Goal: Task Accomplishment & Management: Use online tool/utility

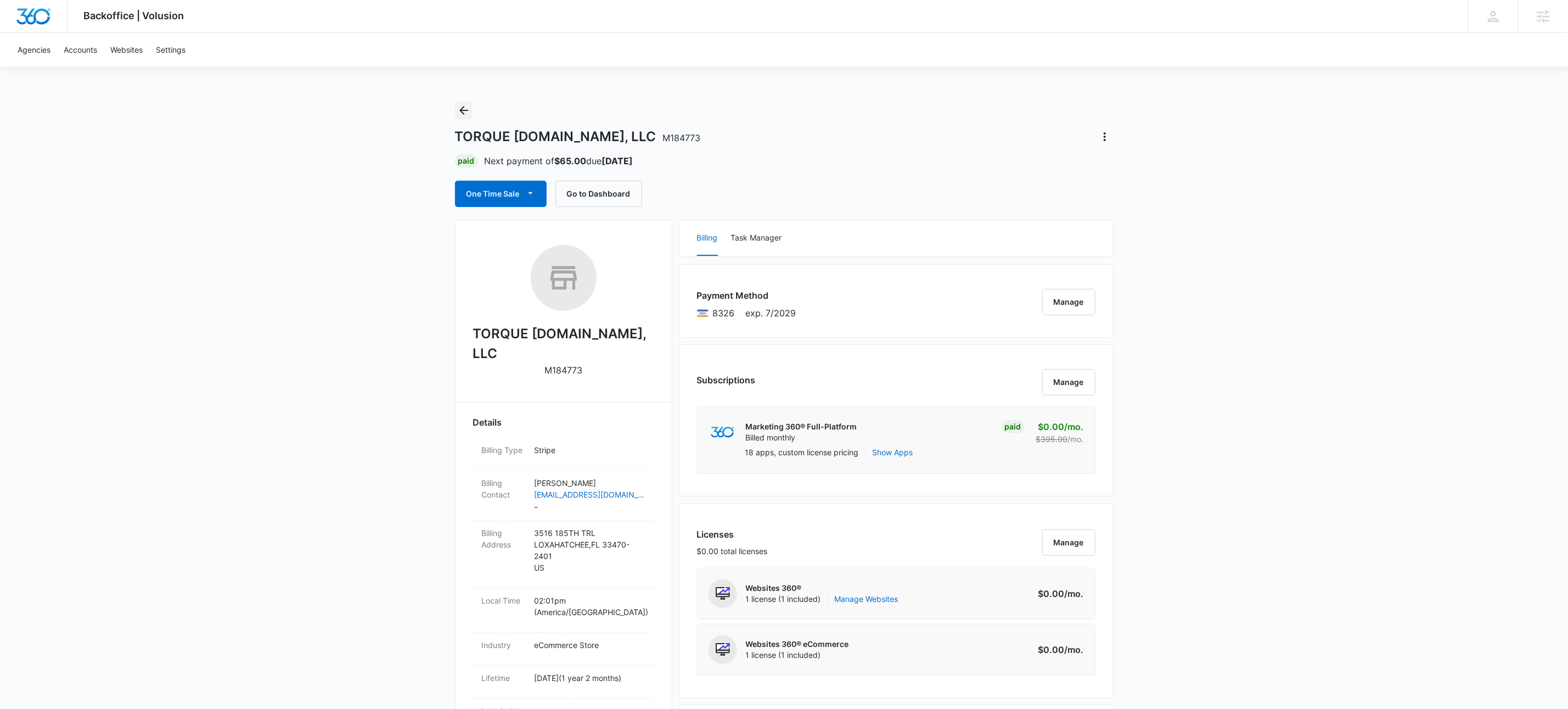
click at [463, 107] on icon "Back" at bounding box center [463, 110] width 13 height 13
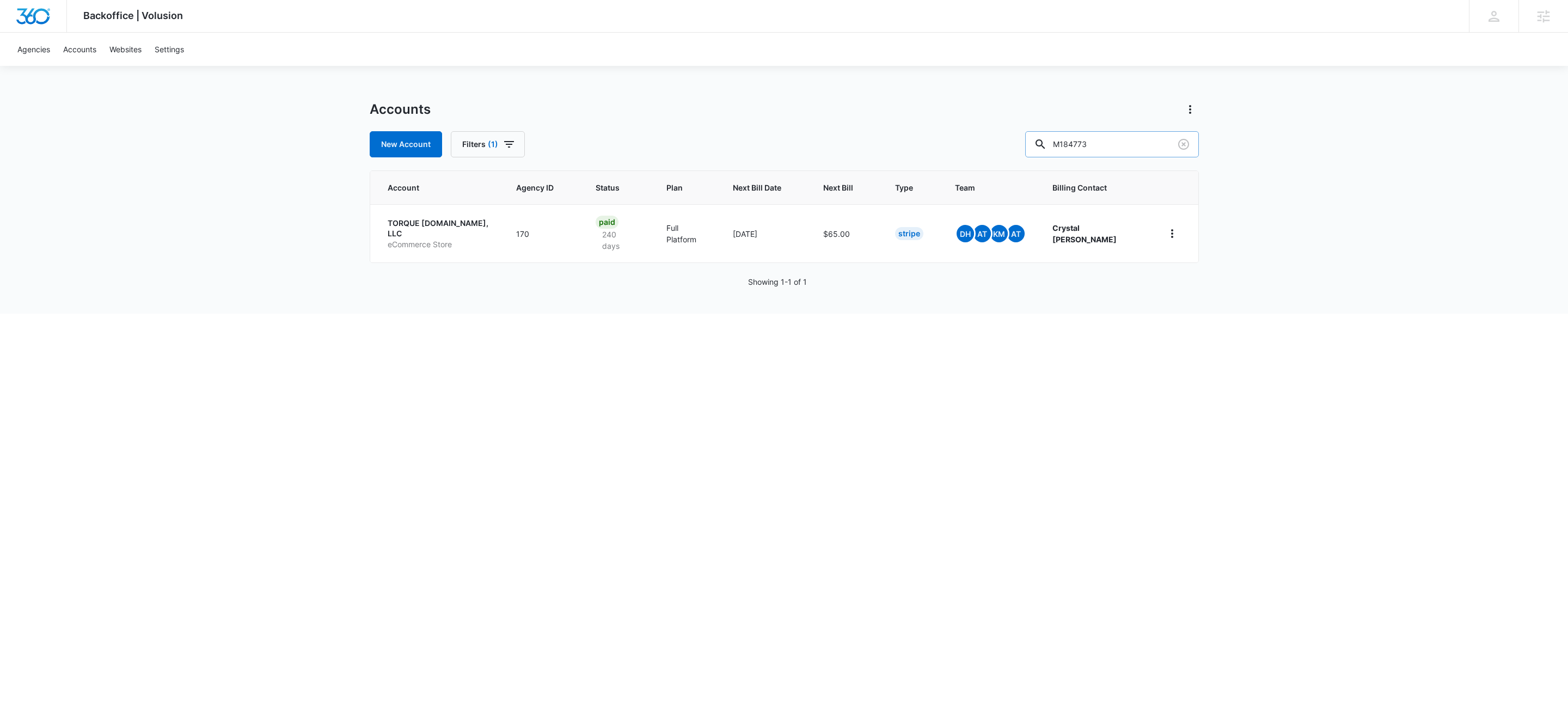
click at [1126, 136] on input "M184773" at bounding box center [1112, 144] width 174 height 26
click at [1126, 134] on input "M184773" at bounding box center [1112, 144] width 174 height 26
paste input "336761"
type input "M336761"
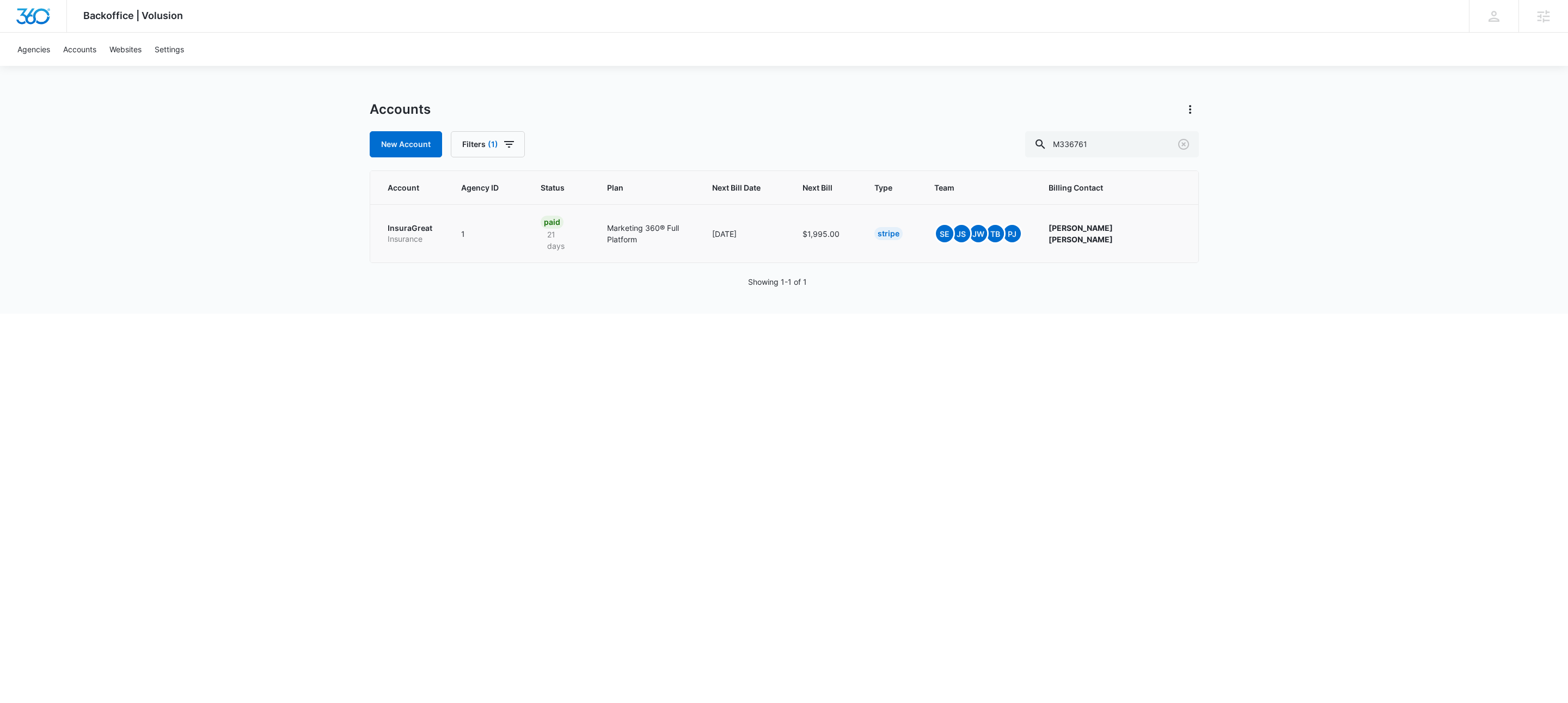
click at [407, 234] on p "Insurance" at bounding box center [411, 239] width 48 height 11
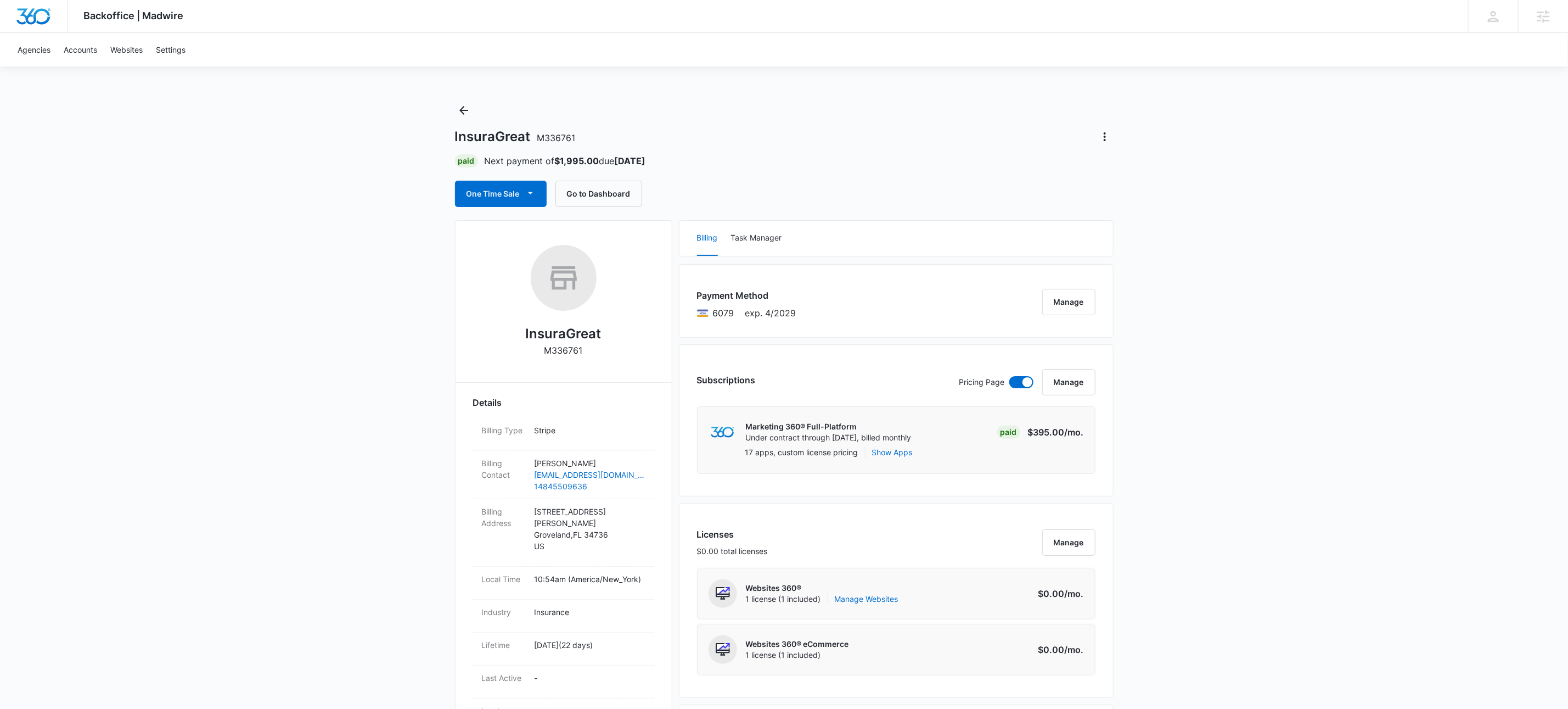
click at [670, 375] on div "InsuraGreat M336761 Details Billing Type Stripe Billing Contact [PERSON_NAME] […" at bounding box center [563, 695] width 217 height 951
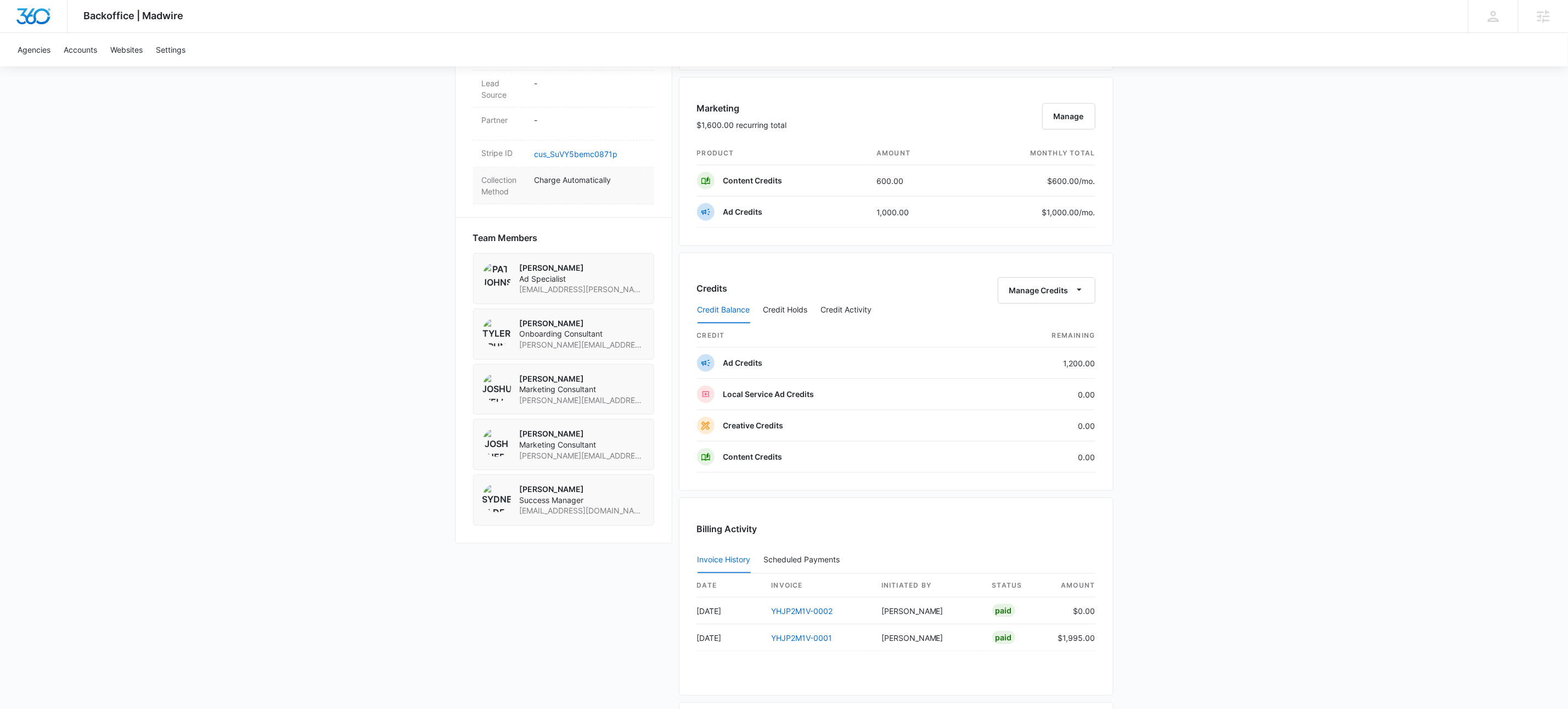
scroll to position [625, 0]
click at [576, 153] on dd "cus_SuVY5bemc0871p" at bounding box center [590, 156] width 111 height 13
click at [583, 150] on dd "cus_SuVY5bemc0871p" at bounding box center [590, 156] width 111 height 13
click at [583, 152] on link "cus_SuVY5bemc0871p" at bounding box center [576, 157] width 84 height 9
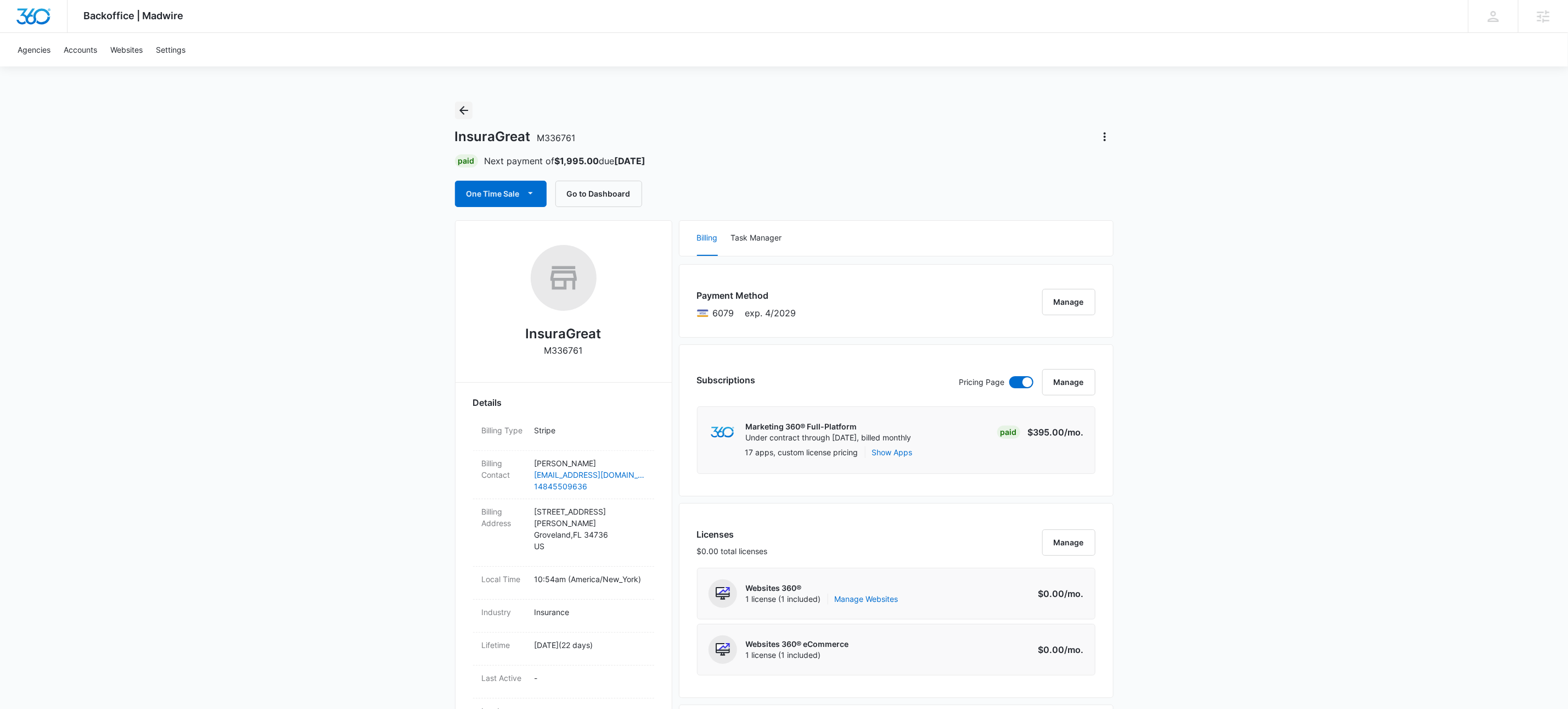
click at [461, 110] on icon "Back" at bounding box center [464, 110] width 9 height 9
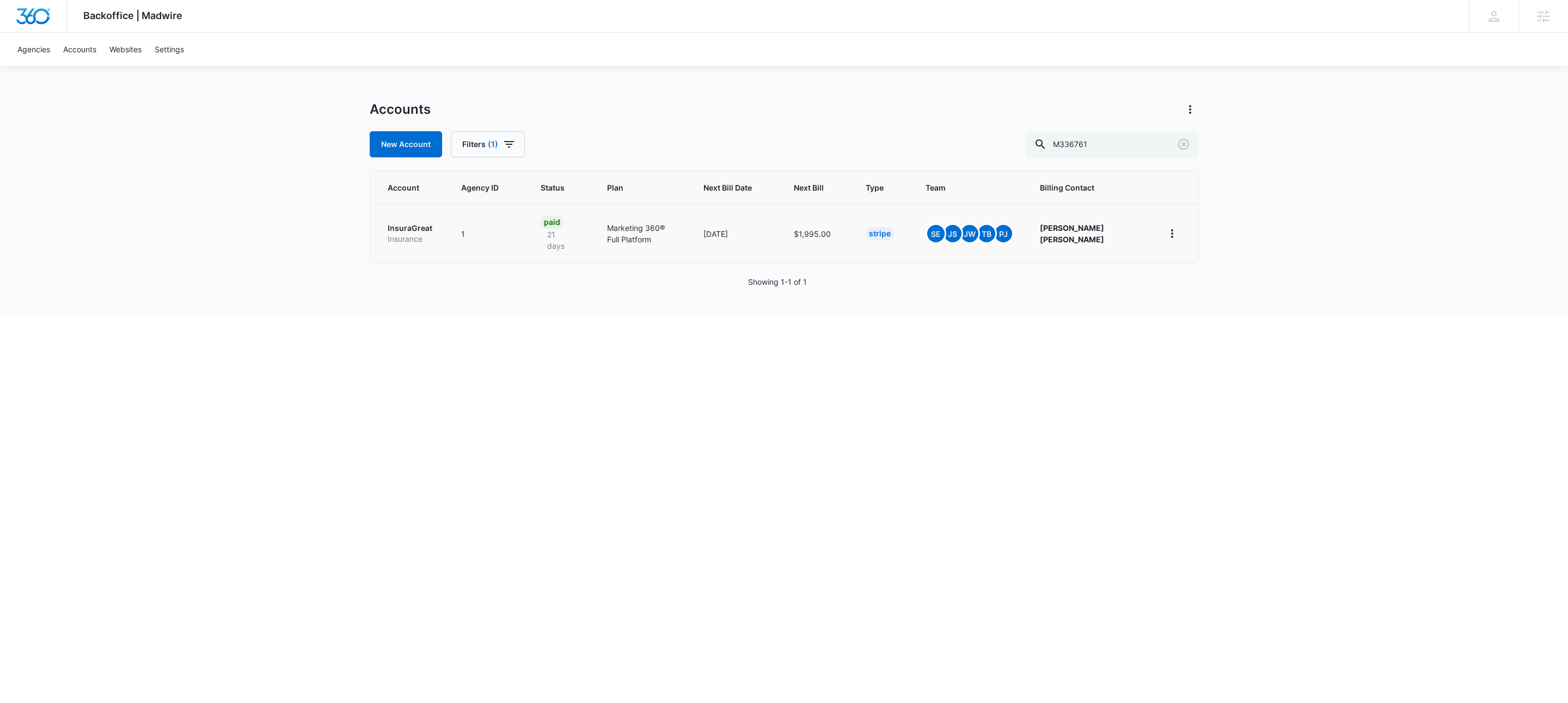
click at [418, 234] on p "Insurance" at bounding box center [411, 239] width 48 height 11
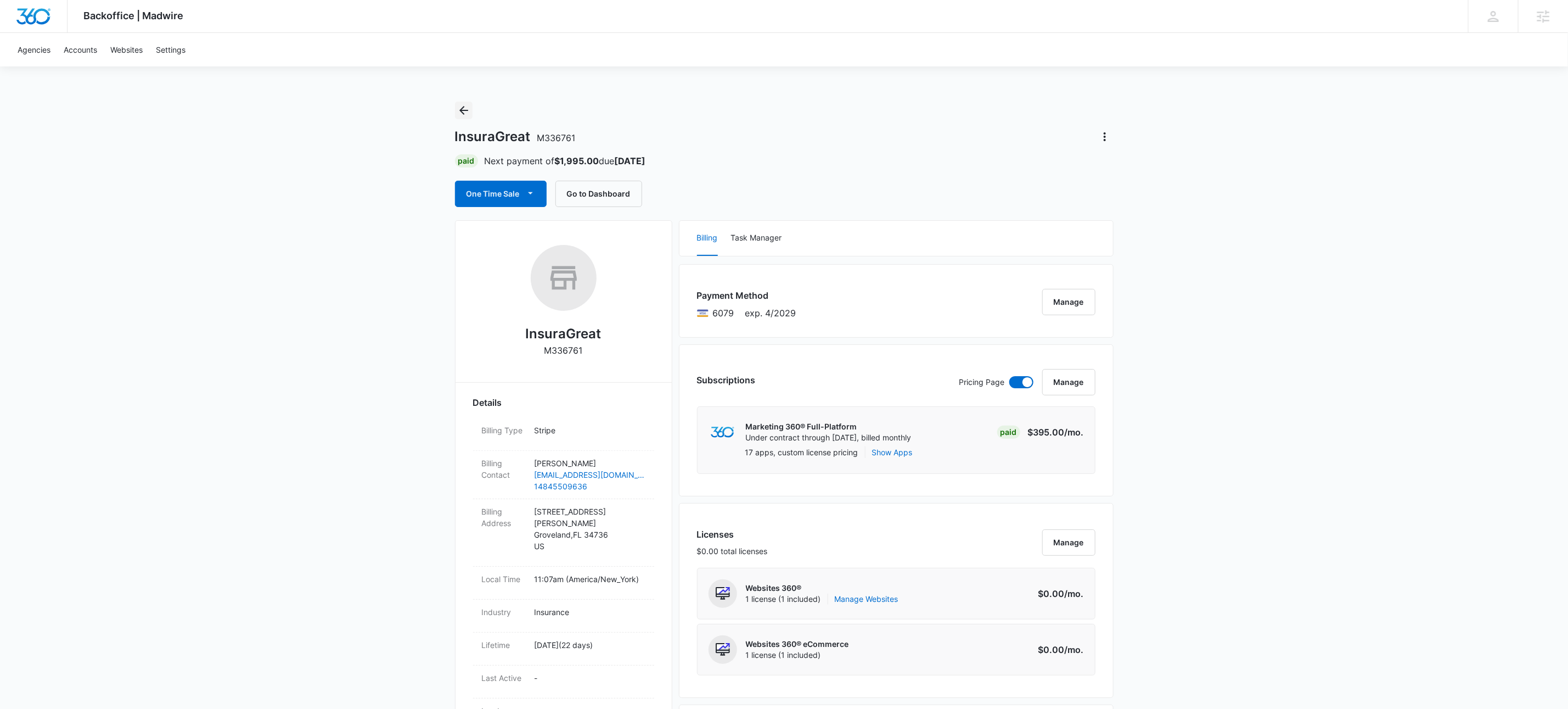
click at [458, 110] on icon "Back" at bounding box center [463, 110] width 13 height 13
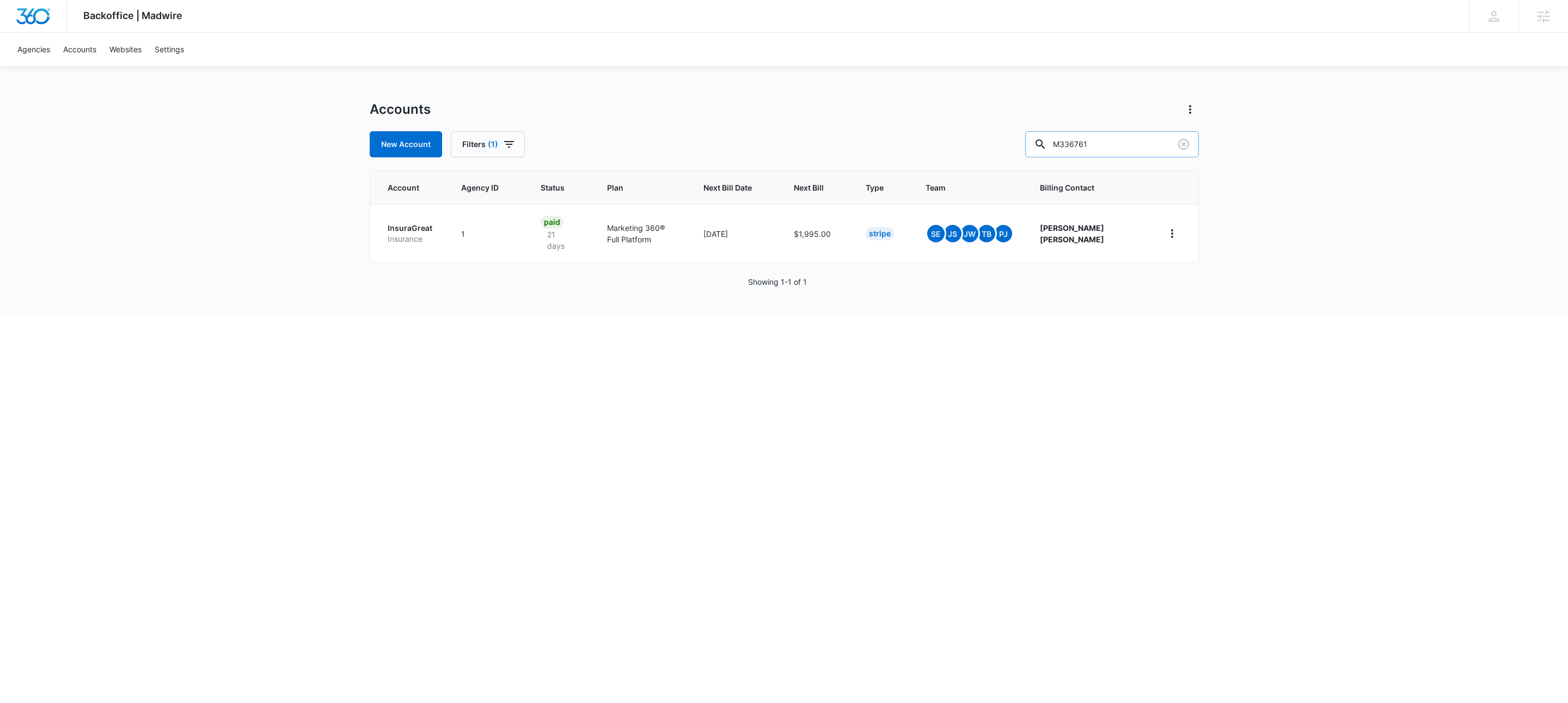
click at [1136, 150] on input "M336761" at bounding box center [1112, 144] width 174 height 26
drag, startPoint x: 1136, startPoint y: 150, endPoint x: 1139, endPoint y: 136, distance: 14.3
click at [1138, 143] on input "M336761" at bounding box center [1112, 144] width 174 height 26
paste input "417"
type input "M33417"
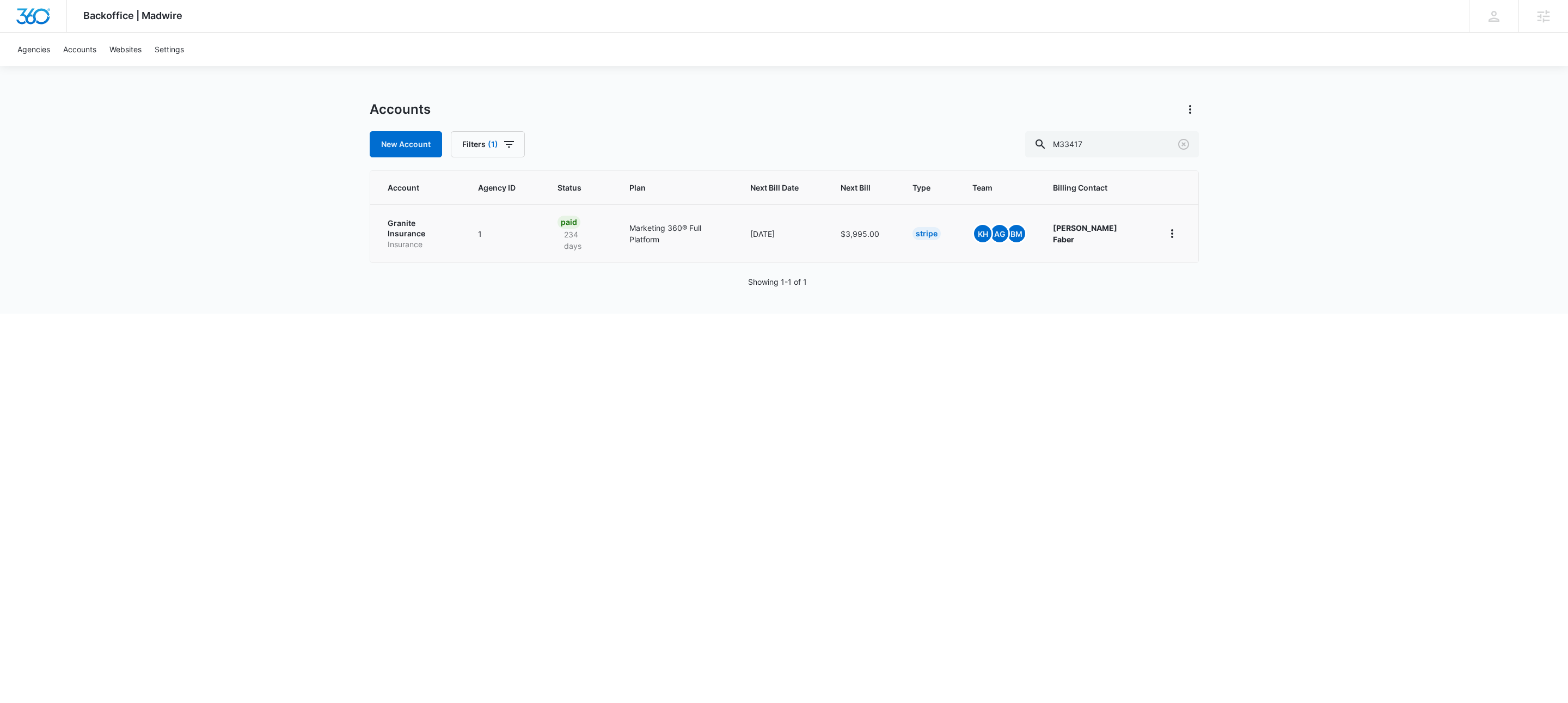
click at [426, 224] on p "Granite Insurance" at bounding box center [420, 229] width 64 height 21
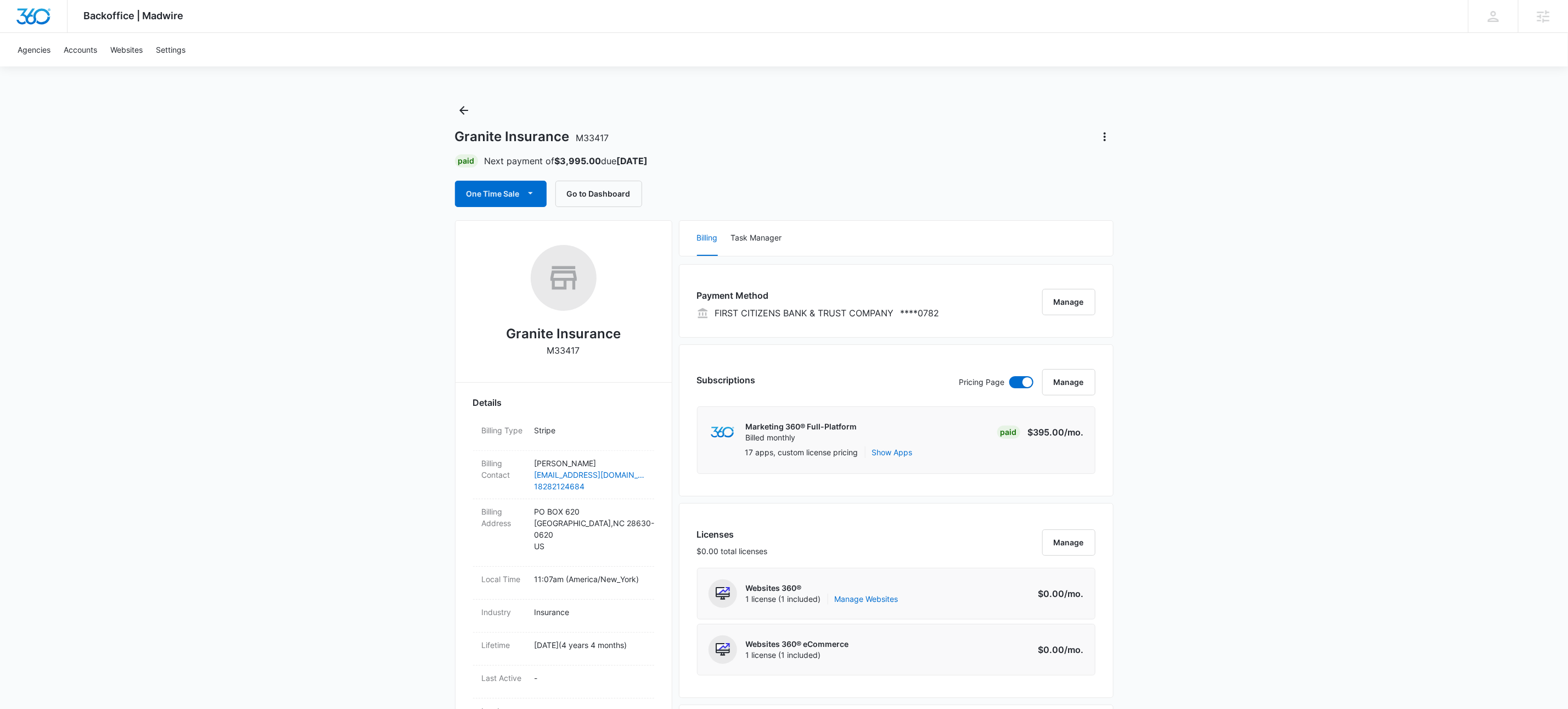
drag, startPoint x: 458, startPoint y: 284, endPoint x: 528, endPoint y: 208, distance: 103.3
click at [458, 284] on div "Granite Insurance M33417 Details Billing Type Stripe Billing Contact [PERSON_NA…" at bounding box center [563, 640] width 217 height 840
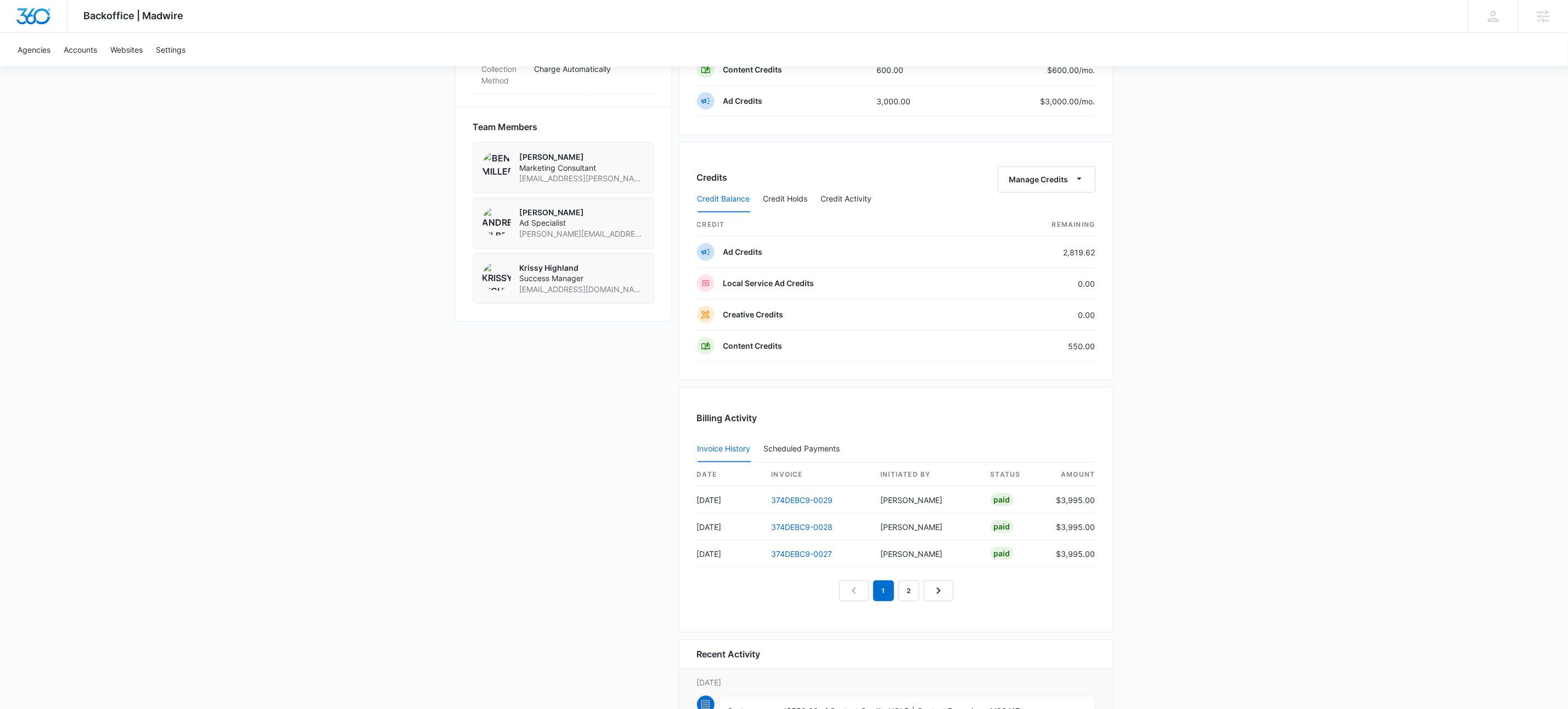
scroll to position [583, 0]
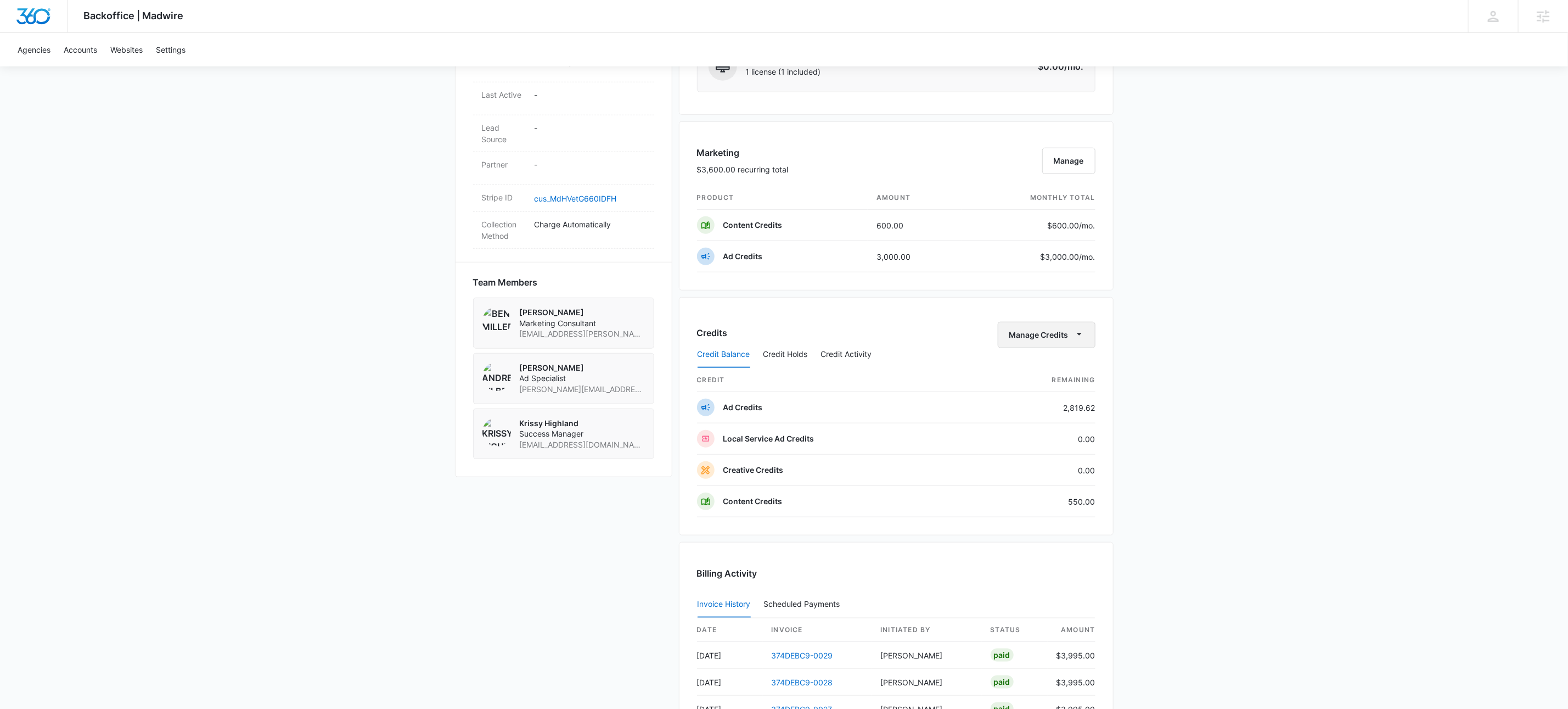
click at [1082, 340] on icon "button" at bounding box center [1079, 334] width 11 height 11
click at [1052, 372] on div "Deposit Credits" at bounding box center [1062, 375] width 103 height 8
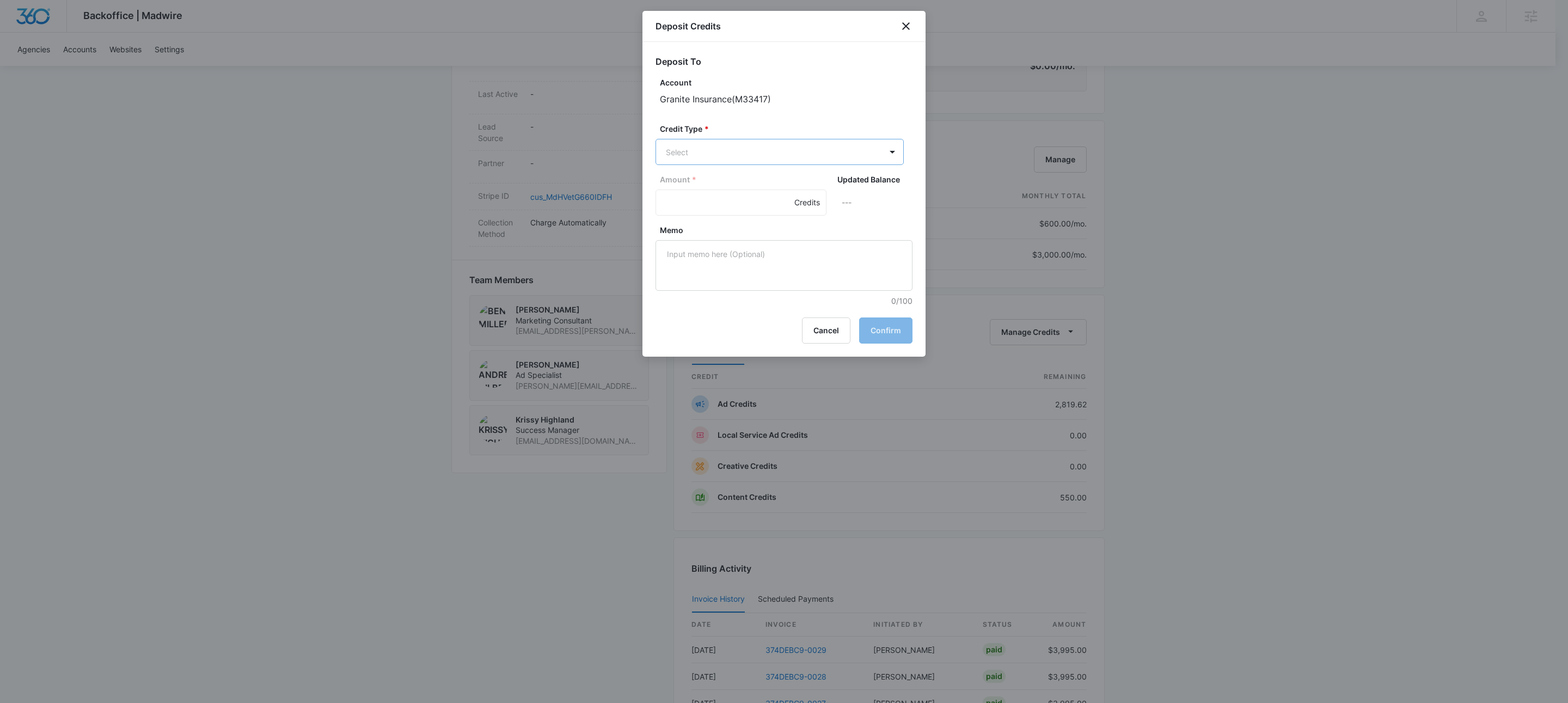
click at [691, 162] on body "Backoffice | Madwire Apps Settings KW Kait Weagraff [EMAIL_ADDRESS][PERSON_NAME…" at bounding box center [784, 219] width 1568 height 1595
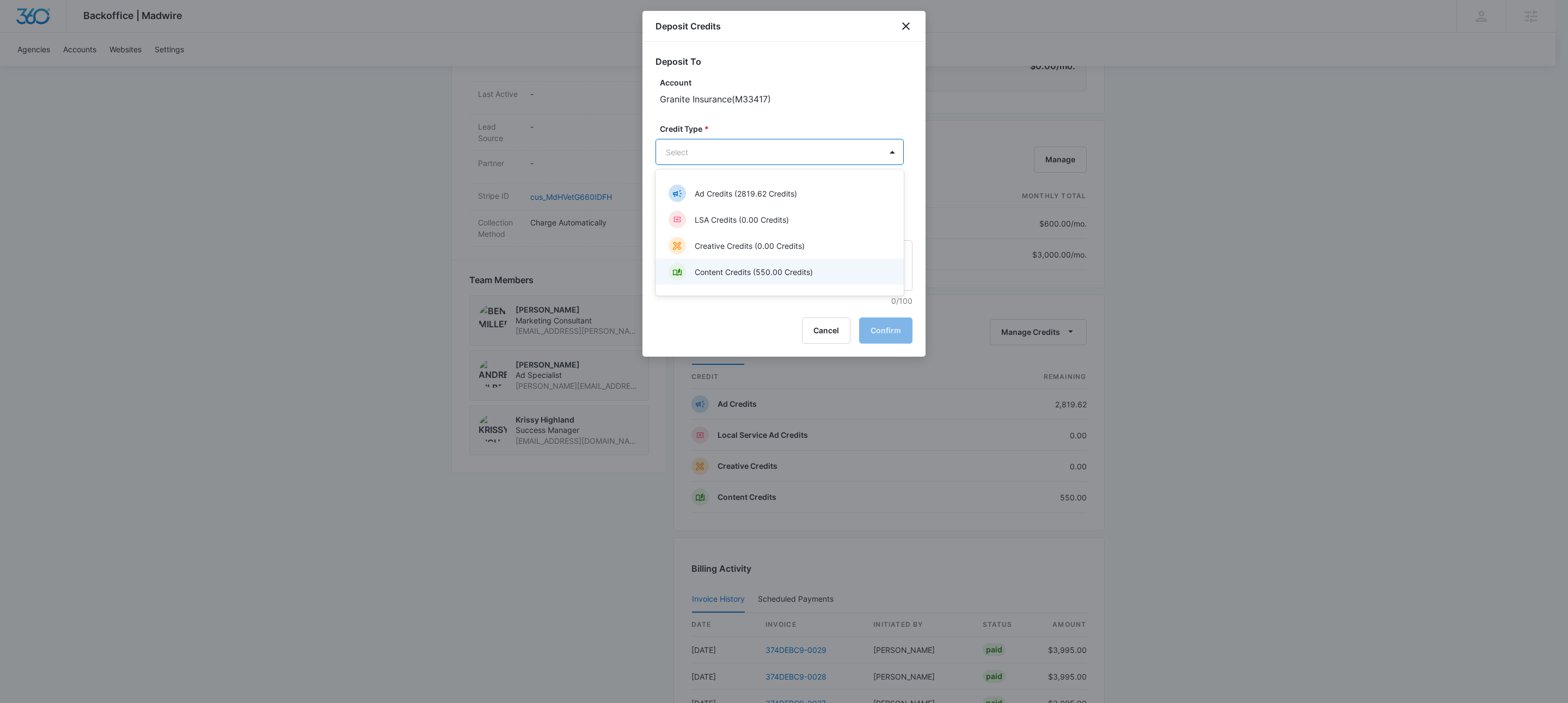
click at [727, 269] on p "Content Credits (550.00 Credits)" at bounding box center [754, 272] width 118 height 11
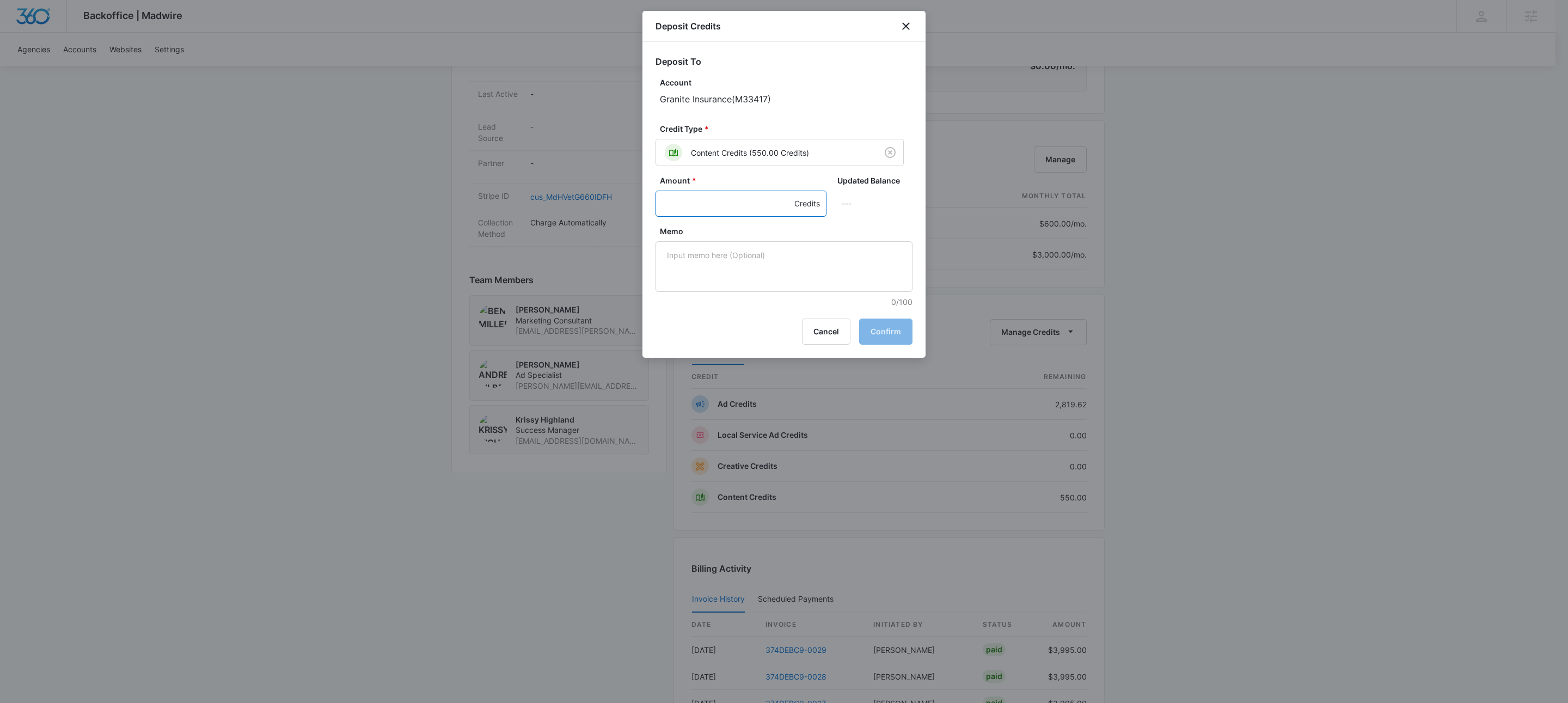
click at [715, 195] on input "Amount *" at bounding box center [741, 204] width 171 height 26
type input "50"
drag, startPoint x: 776, startPoint y: 269, endPoint x: 789, endPoint y: 271, distance: 13.2
click at [777, 269] on textarea "Memo" at bounding box center [784, 266] width 257 height 51
type textarea "approved [PERSON_NAME]"
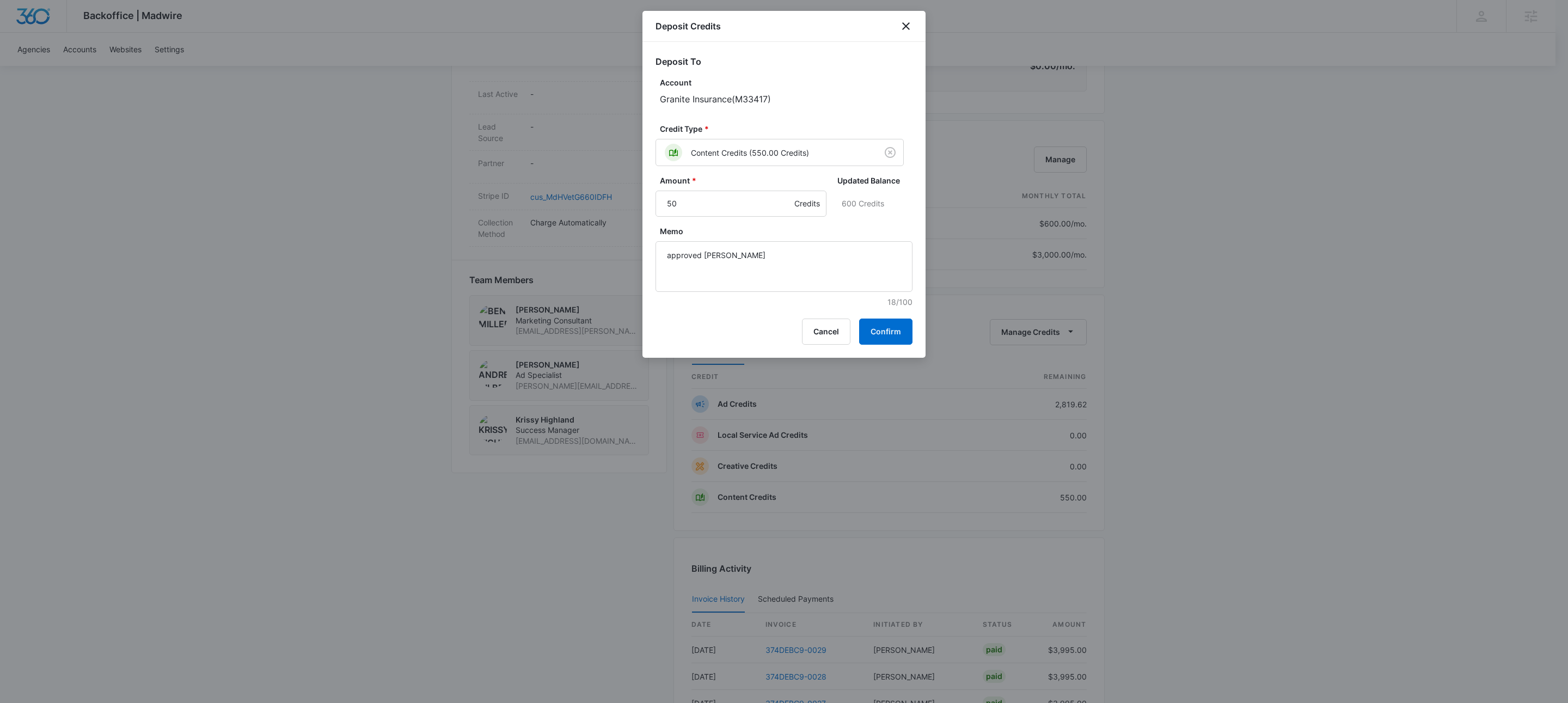
click at [895, 317] on div "Deposit Credits Deposit To Account Granite Insurance ( M33417 ) Credit Type * C…" at bounding box center [784, 184] width 283 height 347
drag, startPoint x: 895, startPoint y: 330, endPoint x: 914, endPoint y: 327, distance: 19.2
click at [895, 330] on button "Confirm" at bounding box center [886, 331] width 54 height 26
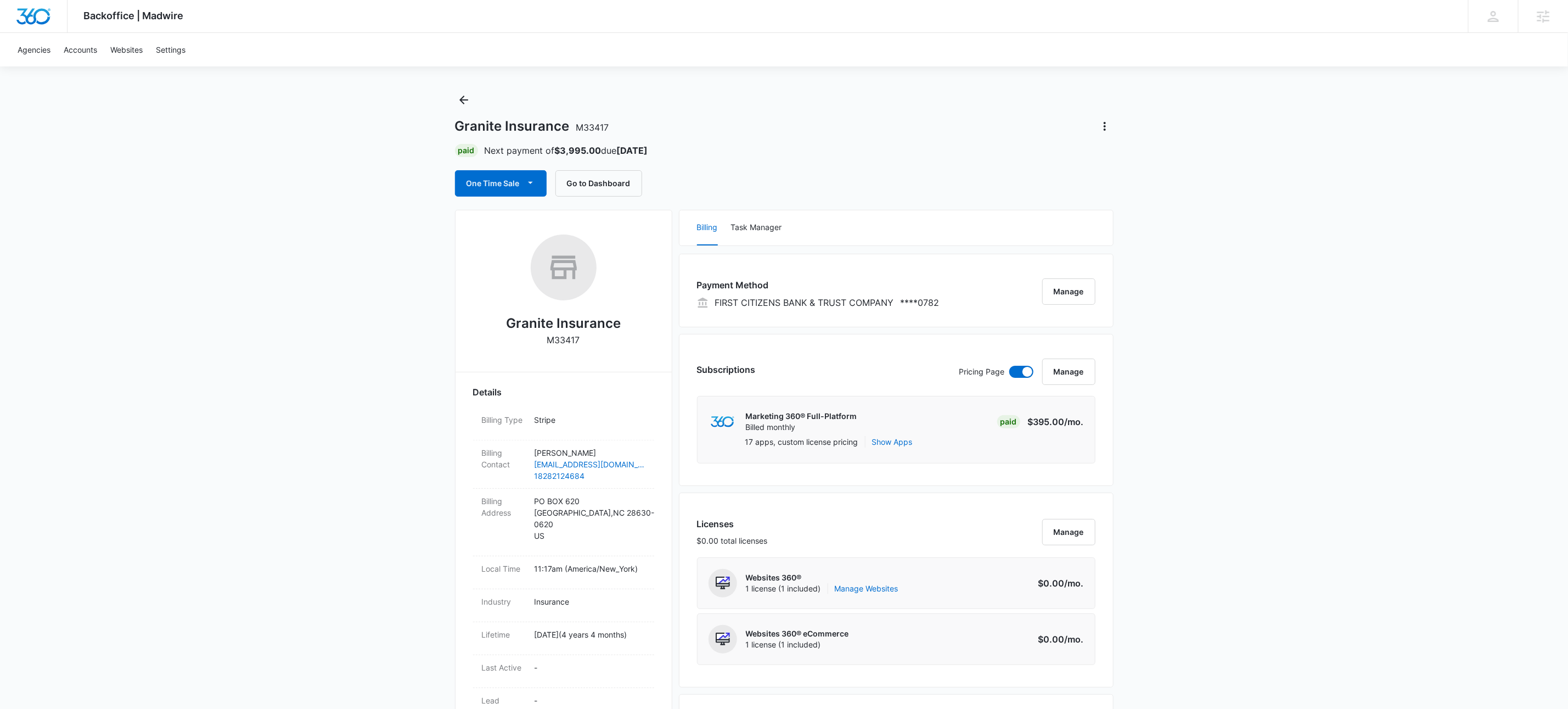
scroll to position [0, 0]
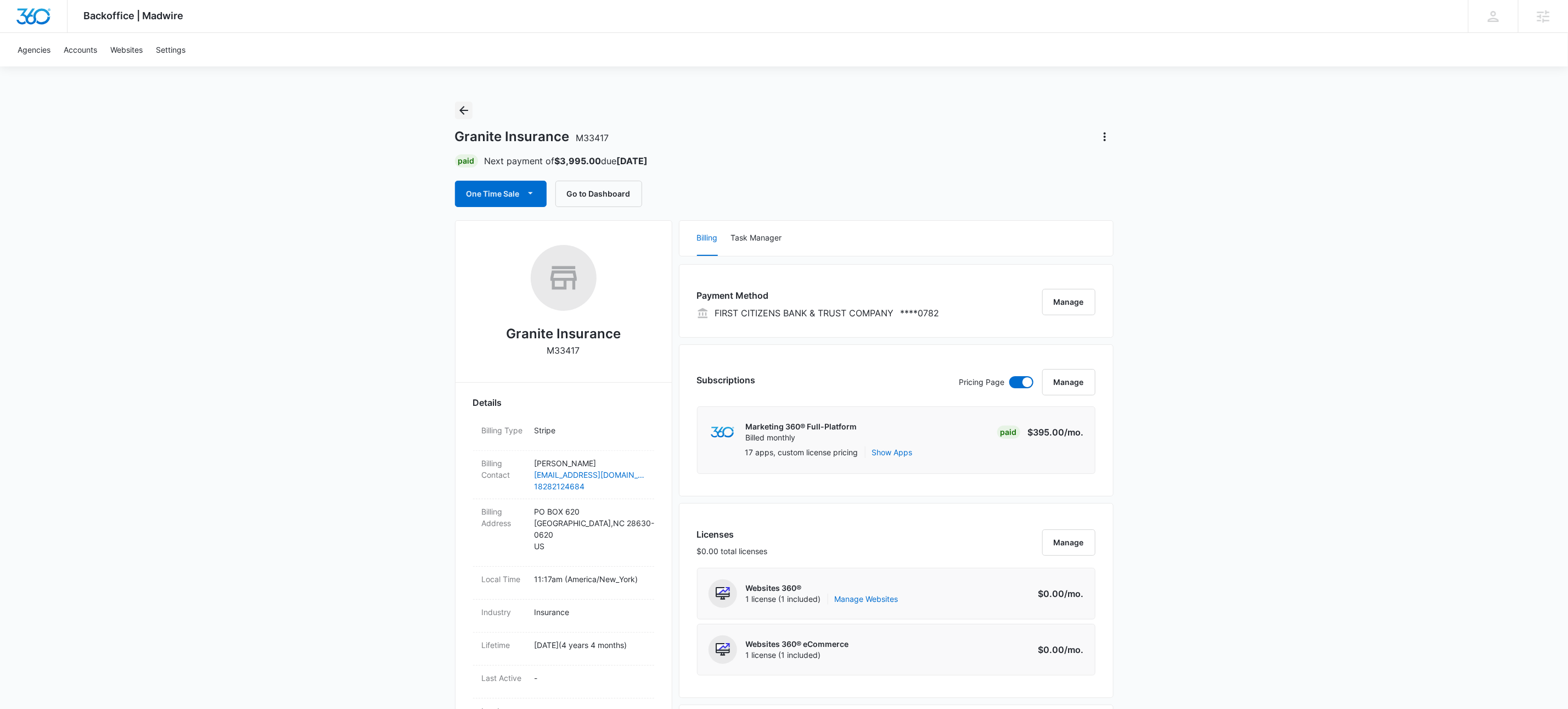
drag, startPoint x: 466, startPoint y: 113, endPoint x: 528, endPoint y: 113, distance: 62.0
click at [466, 113] on icon "Back" at bounding box center [463, 110] width 13 height 13
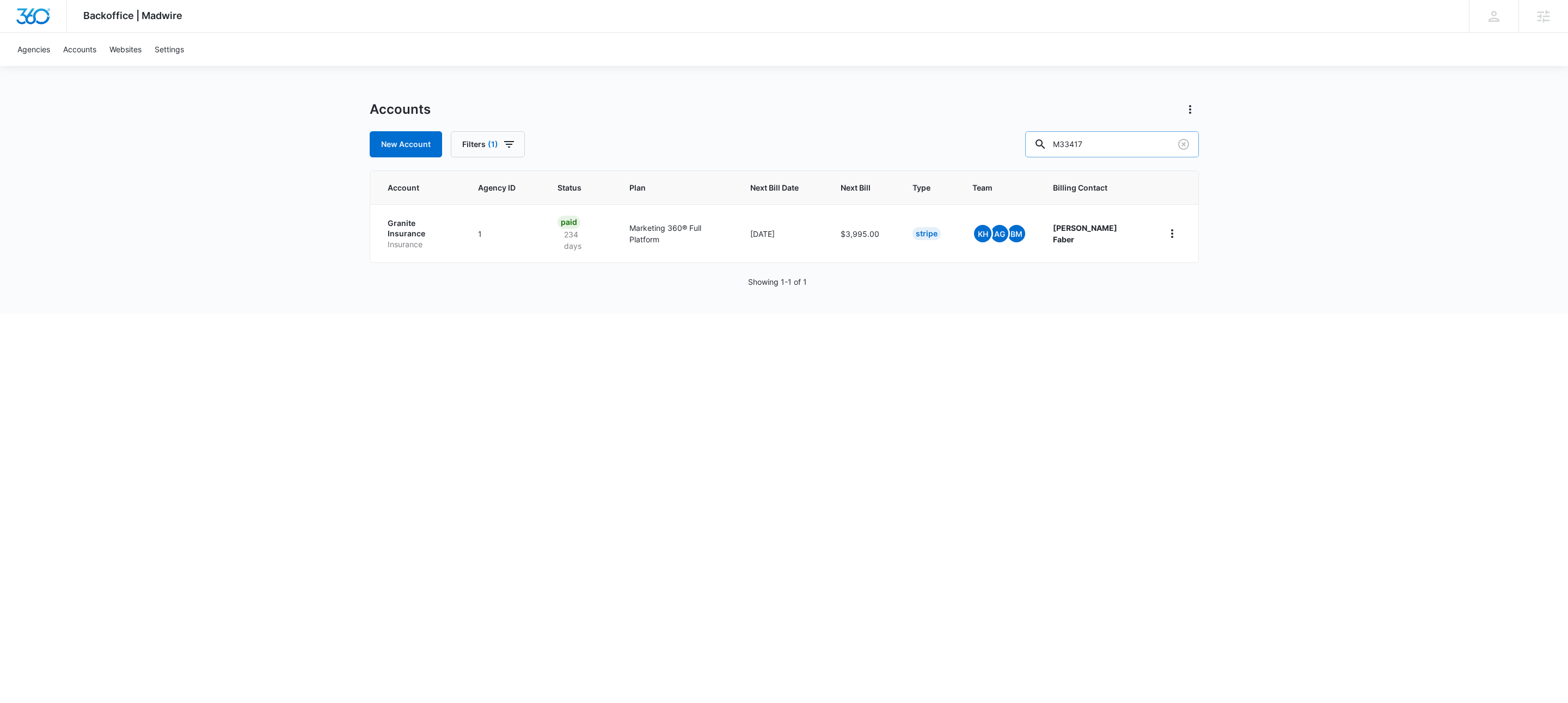
click at [1142, 145] on input "M33417" at bounding box center [1112, 144] width 174 height 26
type input "m16670"
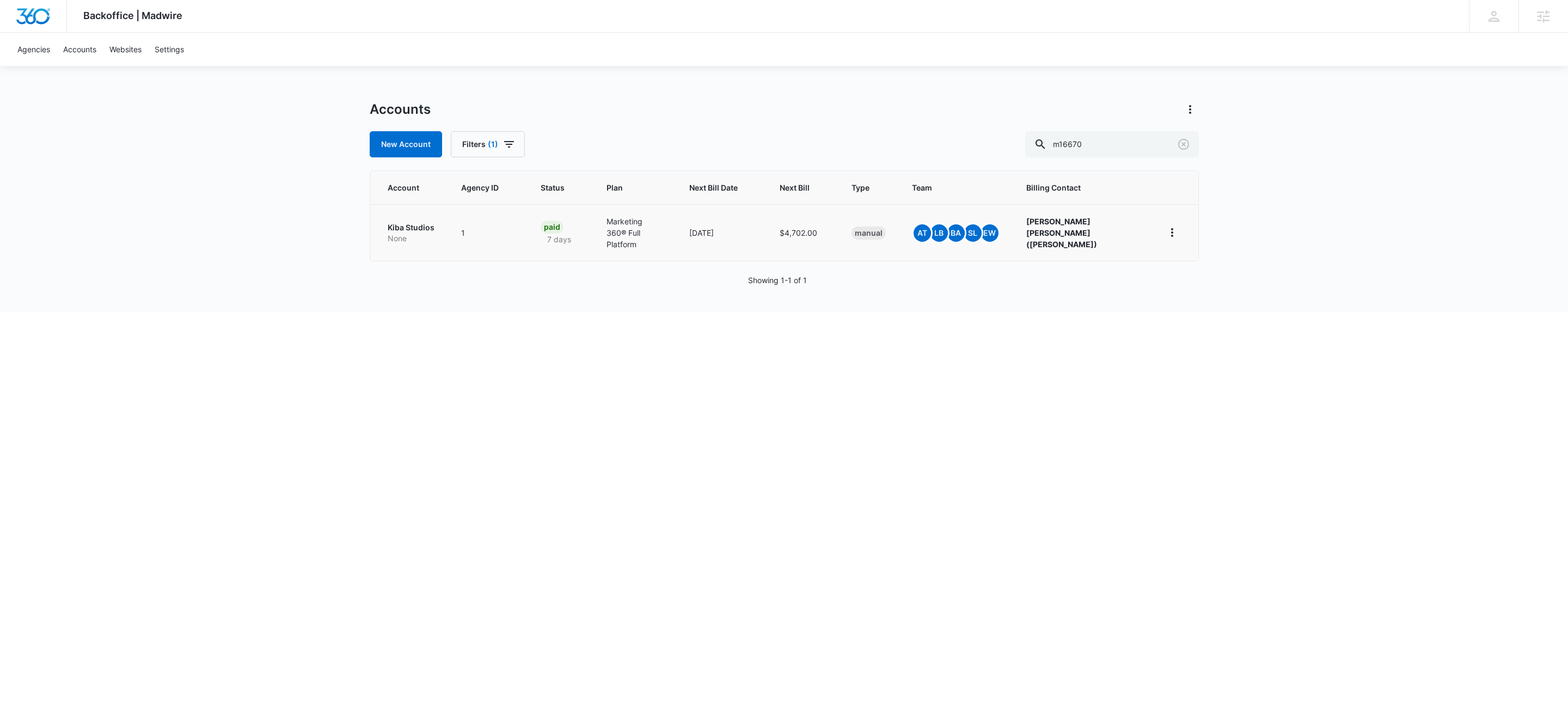
click at [417, 210] on td "Kiba Studios None" at bounding box center [409, 232] width 78 height 57
click at [411, 226] on p "Kiba Studios" at bounding box center [411, 227] width 48 height 11
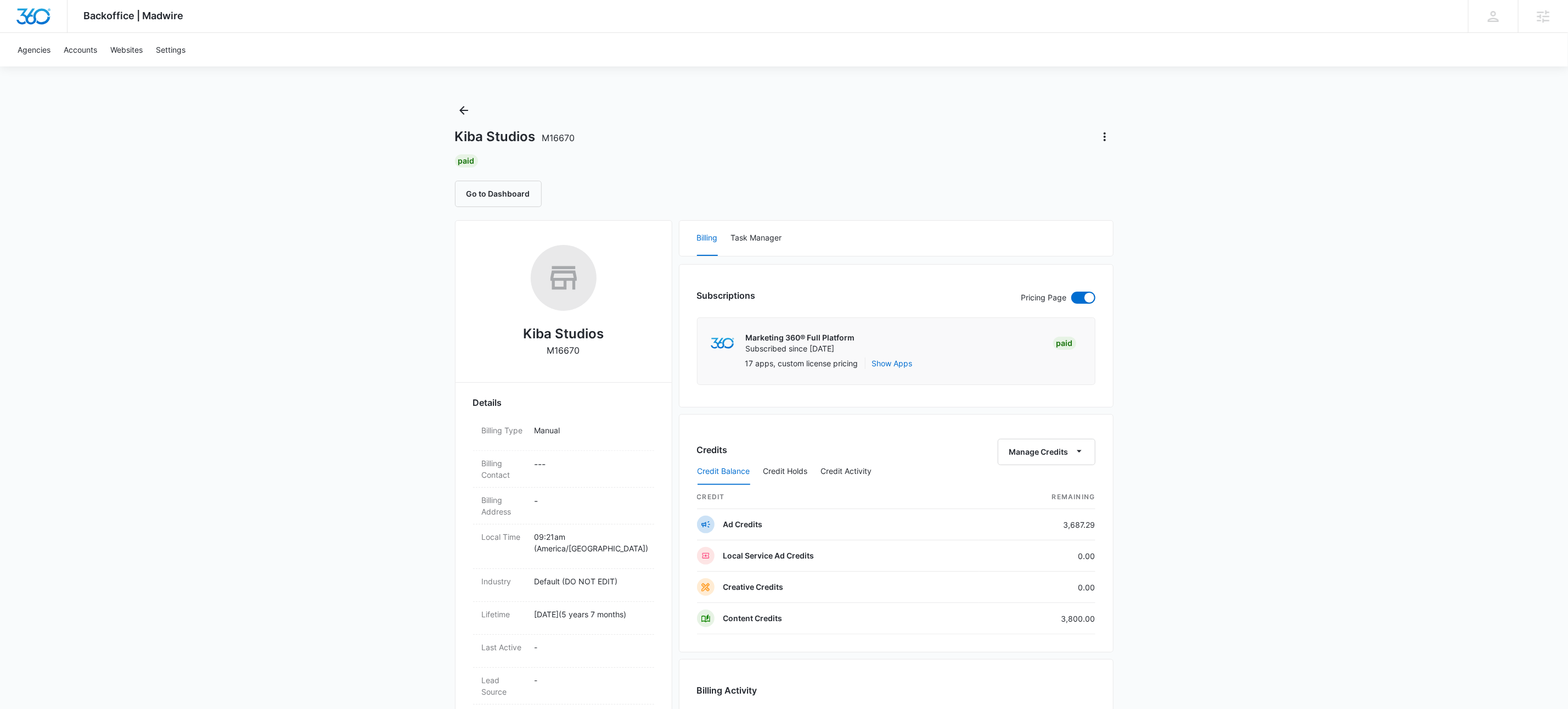
click at [843, 161] on div "Paid" at bounding box center [784, 161] width 659 height 13
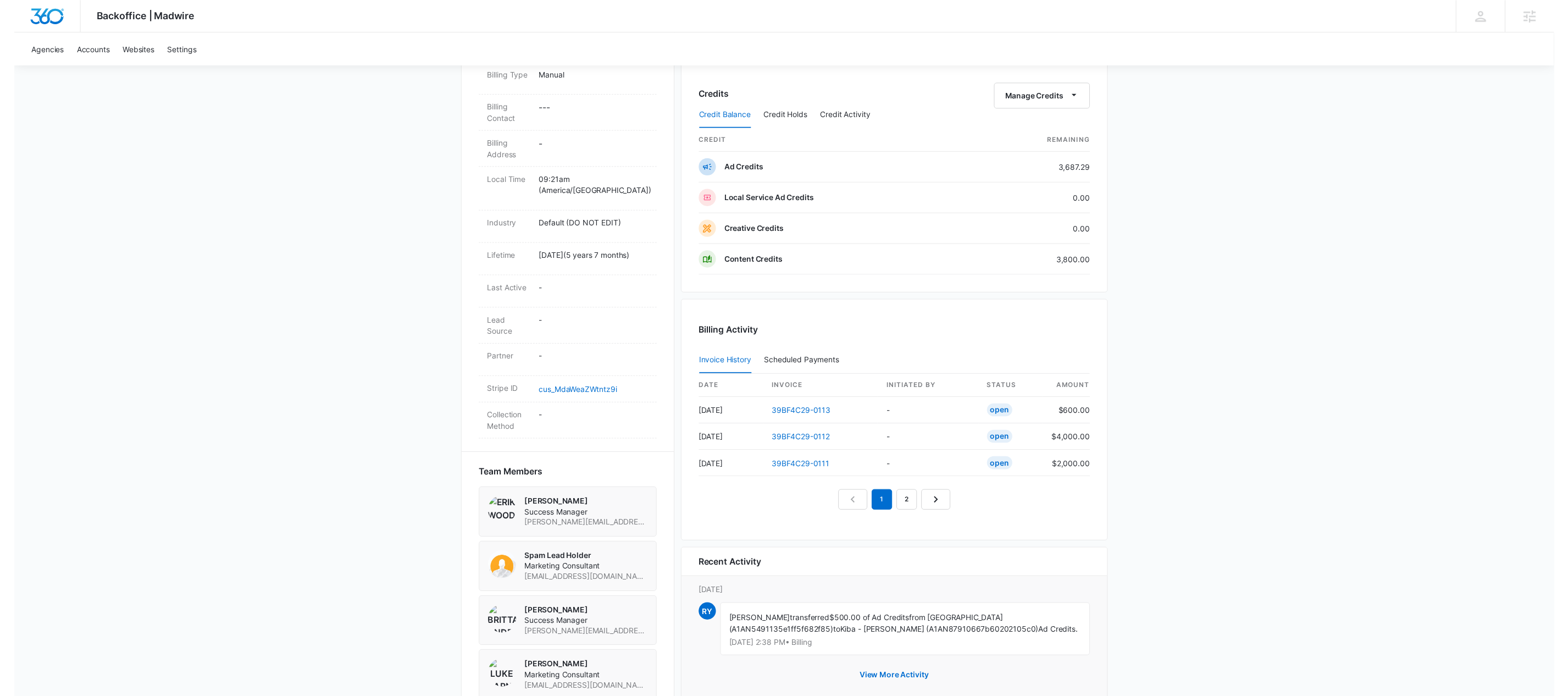
scroll to position [359, 0]
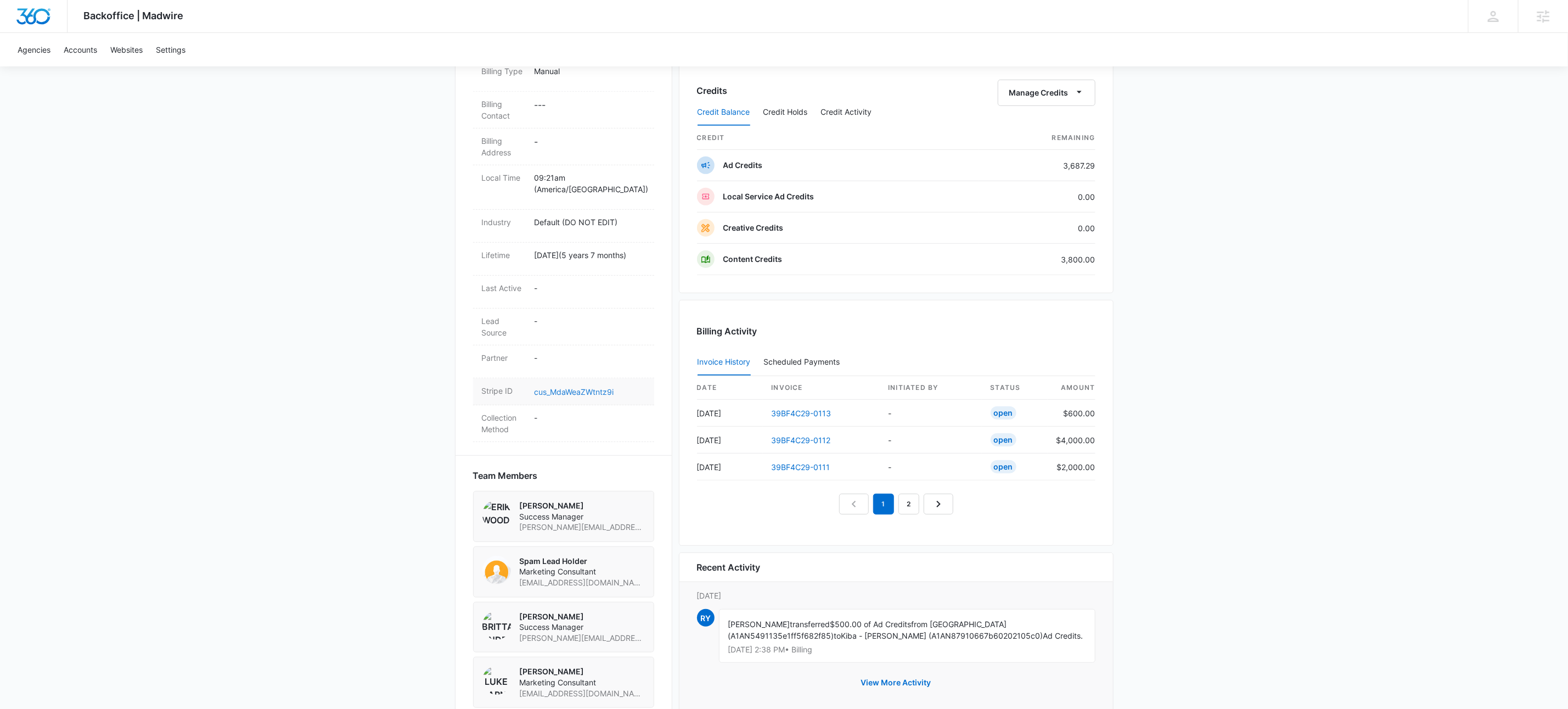
click at [605, 392] on link "cus_MdaWeaZWtntz9i" at bounding box center [574, 392] width 80 height 9
click at [300, 330] on div "Backoffice | Madwire Apps Settings KW Kait Weagraff [EMAIL_ADDRESS][PERSON_NAME…" at bounding box center [784, 218] width 1568 height 1153
click at [1068, 94] on button "Manage Credits" at bounding box center [1046, 93] width 97 height 27
click at [1071, 181] on div "Transfer To Another Account" at bounding box center [1062, 179] width 103 height 8
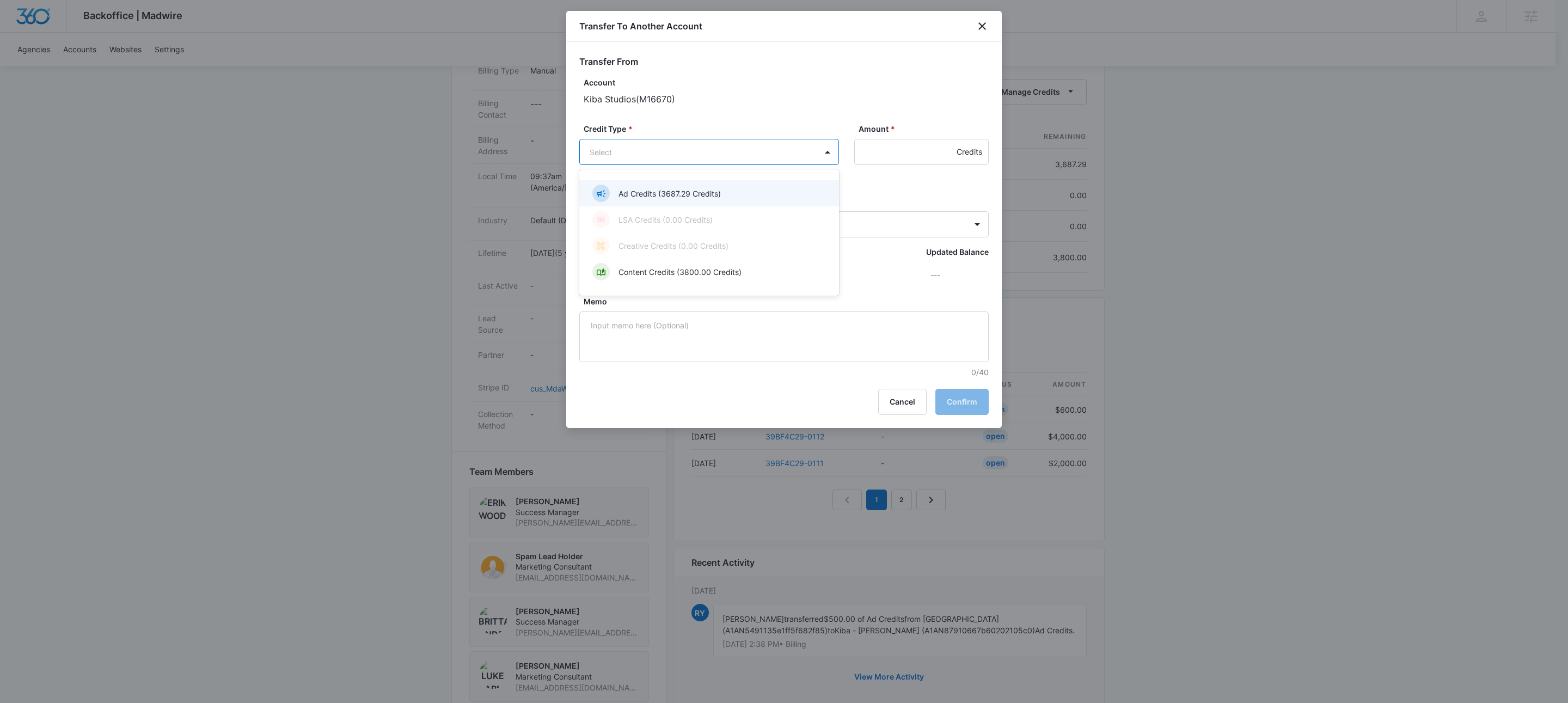
click at [687, 152] on body "Backoffice | Madwire Apps Settings KW Kait Weagraff [EMAIL_ADDRESS][PERSON_NAME…" at bounding box center [784, 216] width 1568 height 1144
drag, startPoint x: 637, startPoint y: 190, endPoint x: 832, endPoint y: 167, distance: 196.4
click at [638, 190] on p "Ad Credits (3687.29 Credits)" at bounding box center [670, 193] width 103 height 11
click at [712, 226] on body "Backoffice | Madwire Apps Settings KW Kait Weagraff [EMAIL_ADDRESS][PERSON_NAME…" at bounding box center [784, 216] width 1568 height 1144
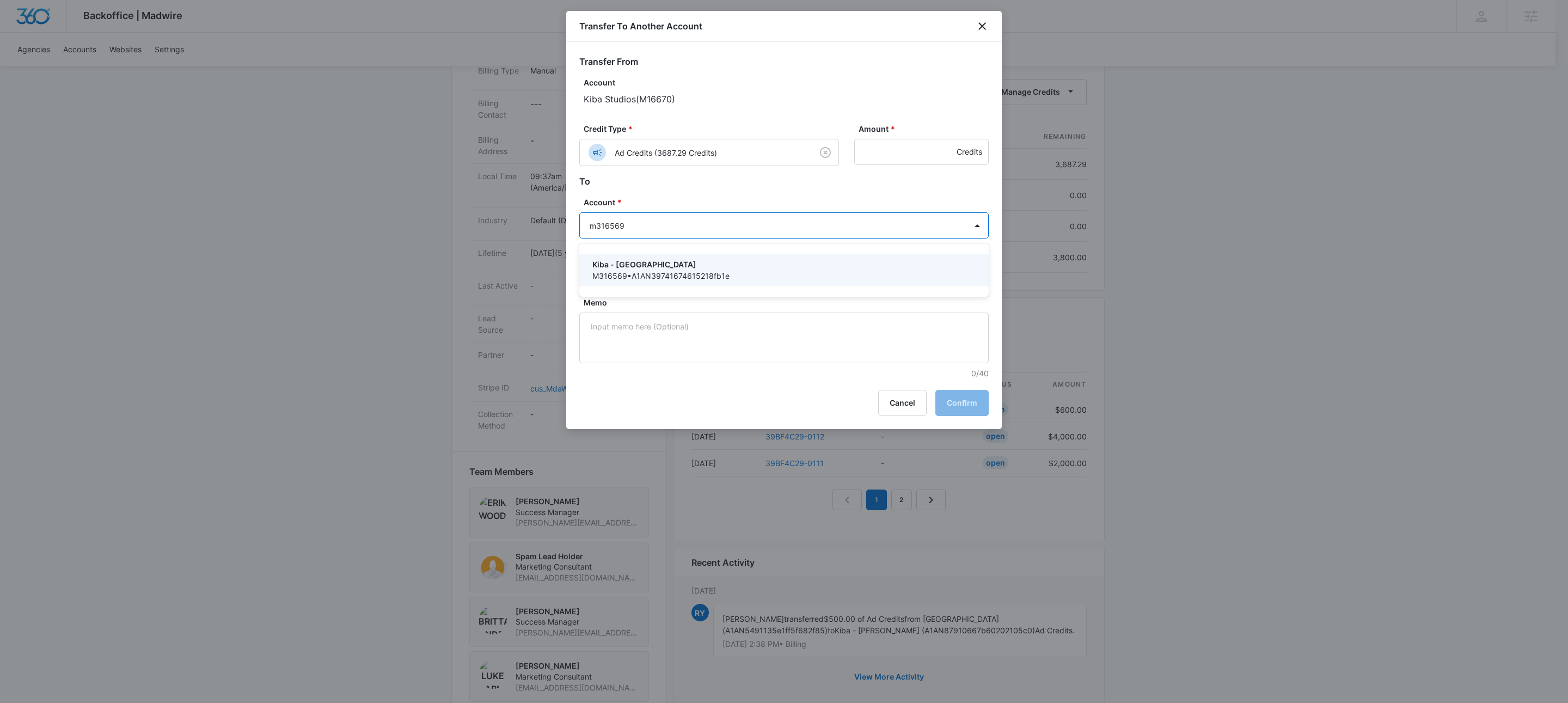
click at [703, 330] on div at bounding box center [784, 352] width 1568 height 703
type input "m316569"
click at [712, 331] on textarea "Memo" at bounding box center [784, 337] width 410 height 51
click at [680, 228] on body "Backoffice | Madwire Apps Settings KW Kait Weagraff [EMAIL_ADDRESS][PERSON_NAME…" at bounding box center [784, 216] width 1568 height 1144
click at [690, 271] on p "M316569 • A1AN39741674615218fb1e" at bounding box center [782, 275] width 381 height 11
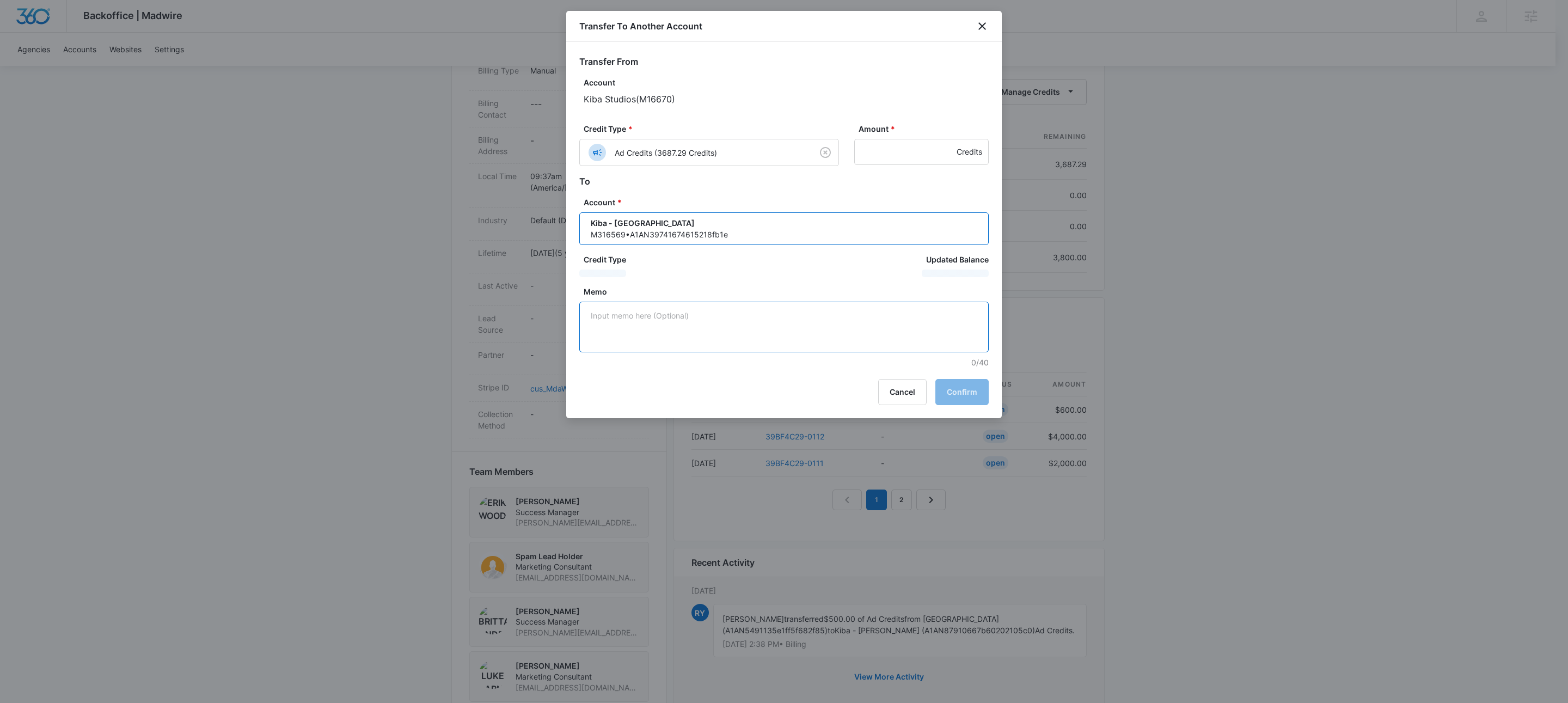
click at [676, 339] on textarea "Memo" at bounding box center [784, 327] width 410 height 51
paste textarea "39BF4C29-0113"
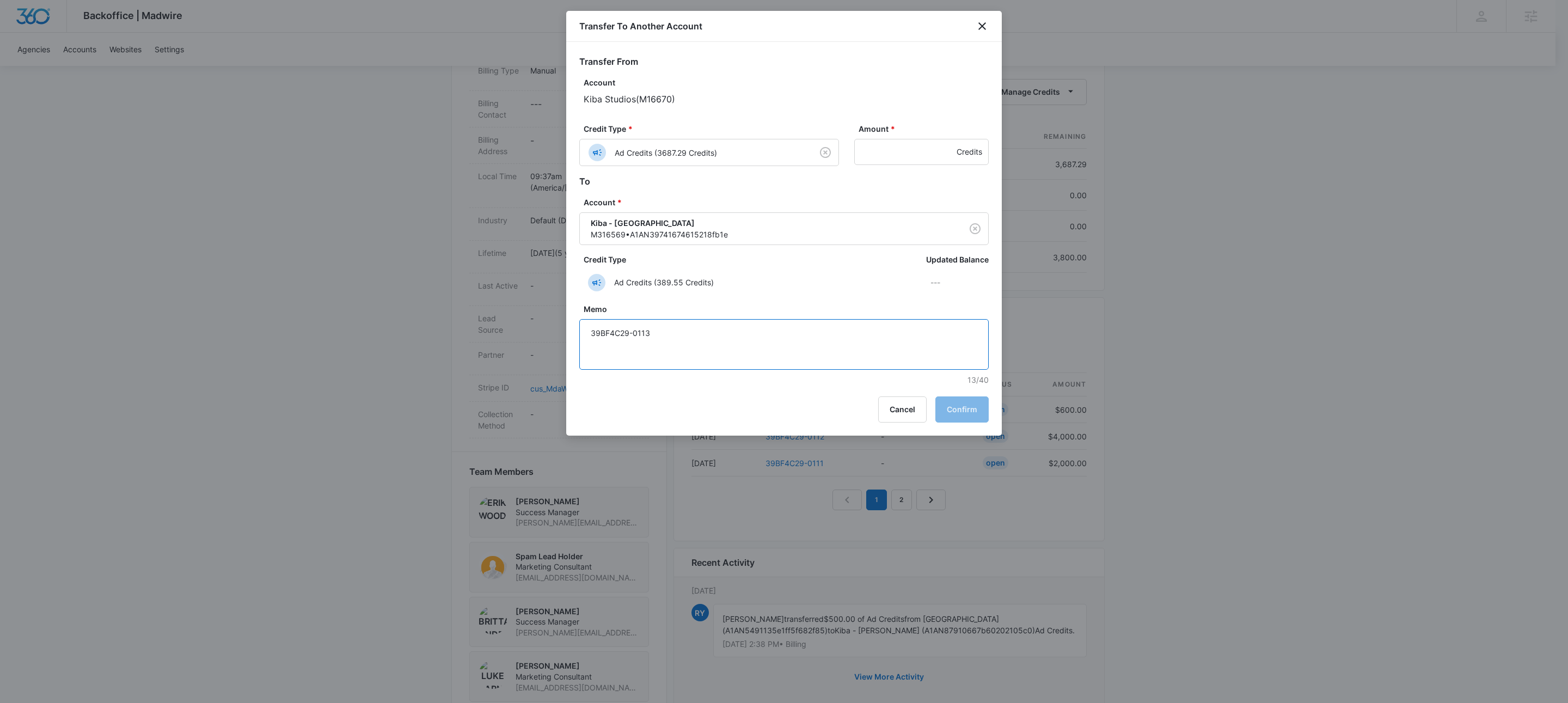
type textarea "39BF4C29-0113"
click at [859, 156] on input "Amount *" at bounding box center [921, 152] width 134 height 26
type input "600"
click at [770, 39] on div "Transfer To Another Account" at bounding box center [784, 26] width 435 height 31
click at [970, 413] on button "Confirm" at bounding box center [962, 409] width 54 height 26
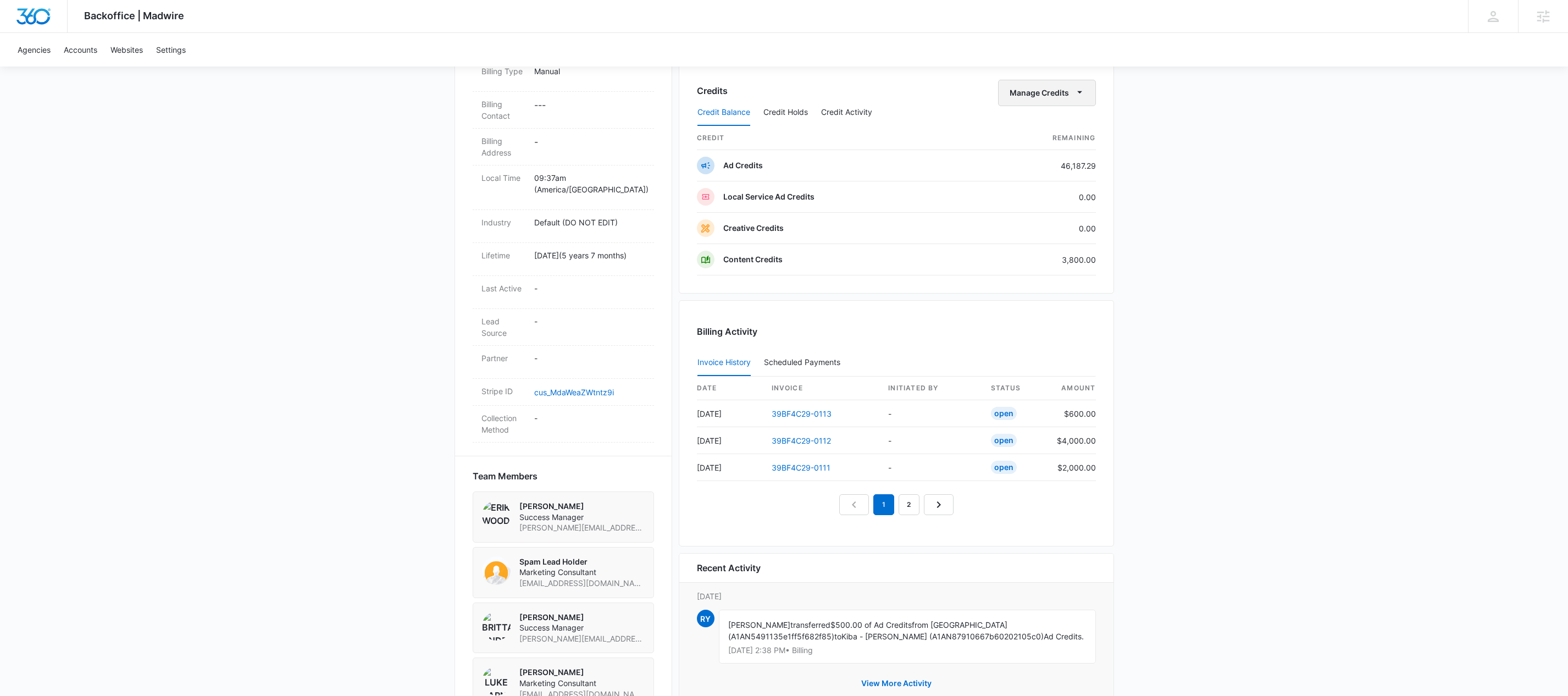
click at [1071, 83] on button "Manage Credits" at bounding box center [1047, 93] width 97 height 27
click at [1055, 175] on div "Transfer To Another Account" at bounding box center [1062, 179] width 103 height 8
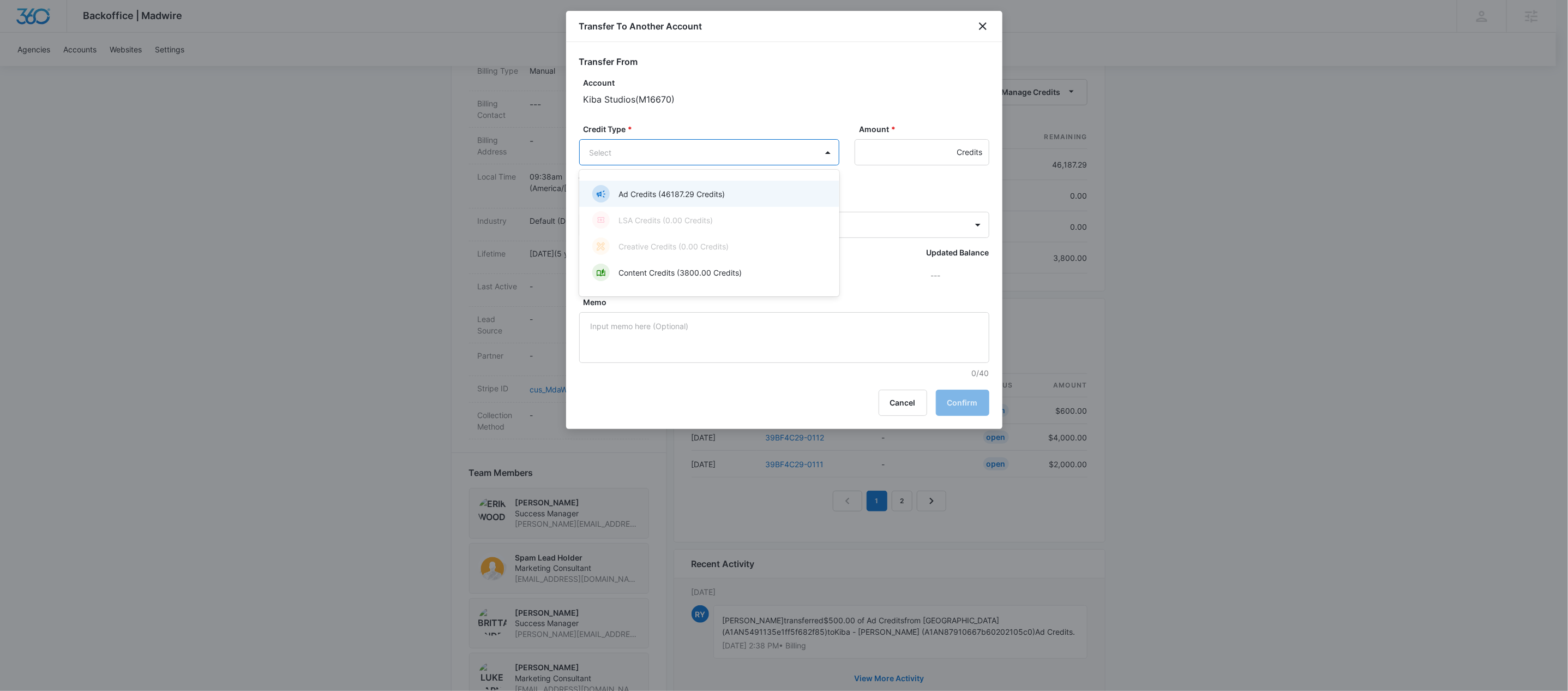
click at [731, 145] on body "Backoffice | Madwire Apps Settings KW Kait Weagraff [EMAIL_ADDRESS][PERSON_NAME…" at bounding box center [784, 216] width 1568 height 1146
click at [678, 194] on p "Ad Credits (46187.29 Credits)" at bounding box center [671, 194] width 107 height 11
click at [892, 156] on input "Amount *" at bounding box center [922, 152] width 135 height 26
type input "475"
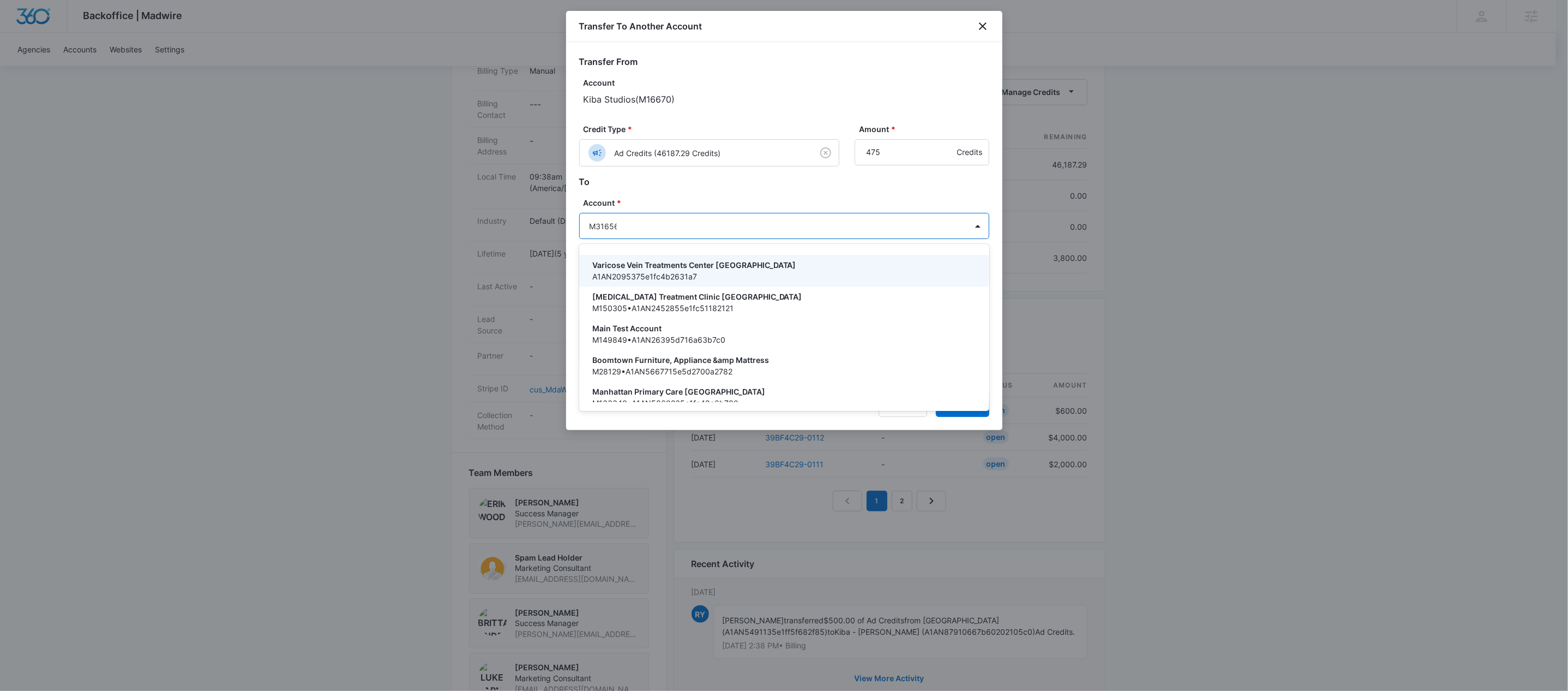
type input "M316569"
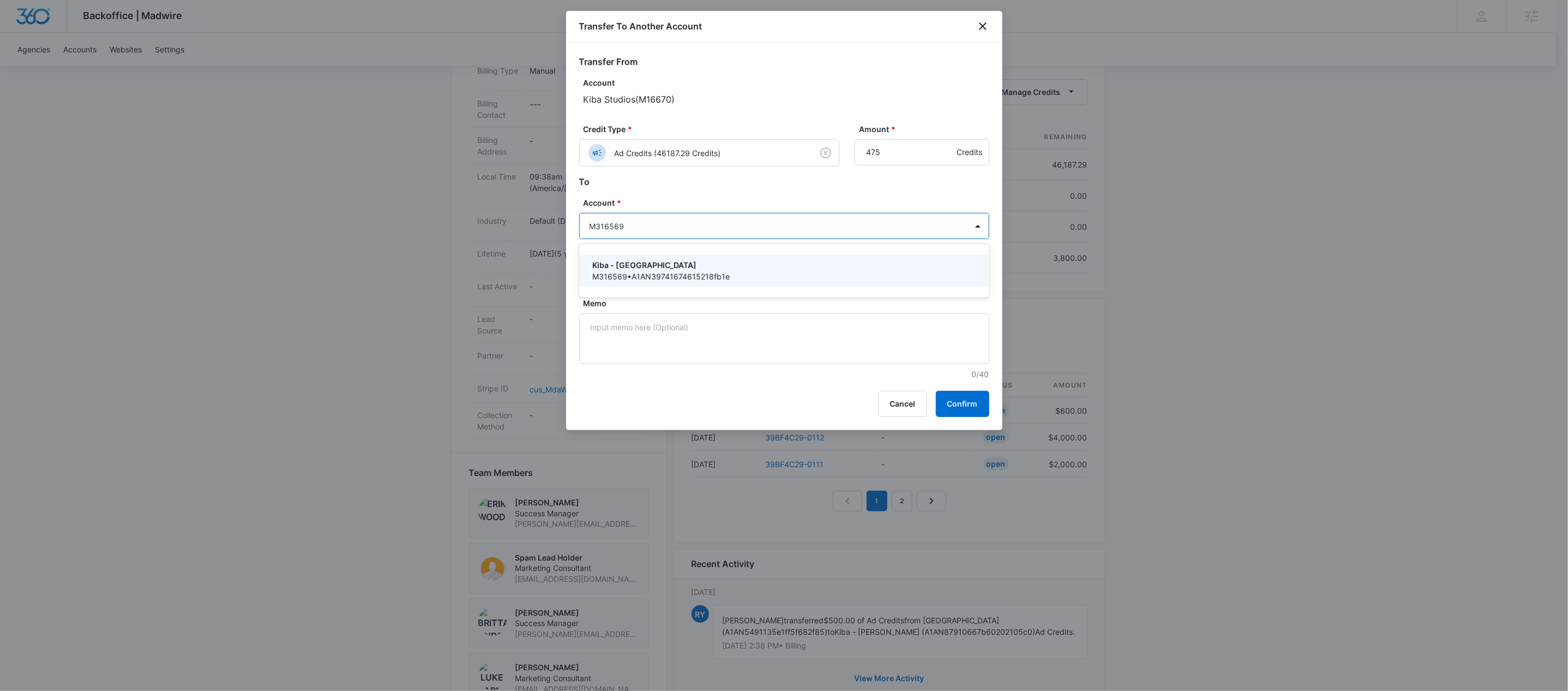
click at [685, 265] on p "Kiba - [GEOGRAPHIC_DATA]" at bounding box center [783, 265] width 382 height 11
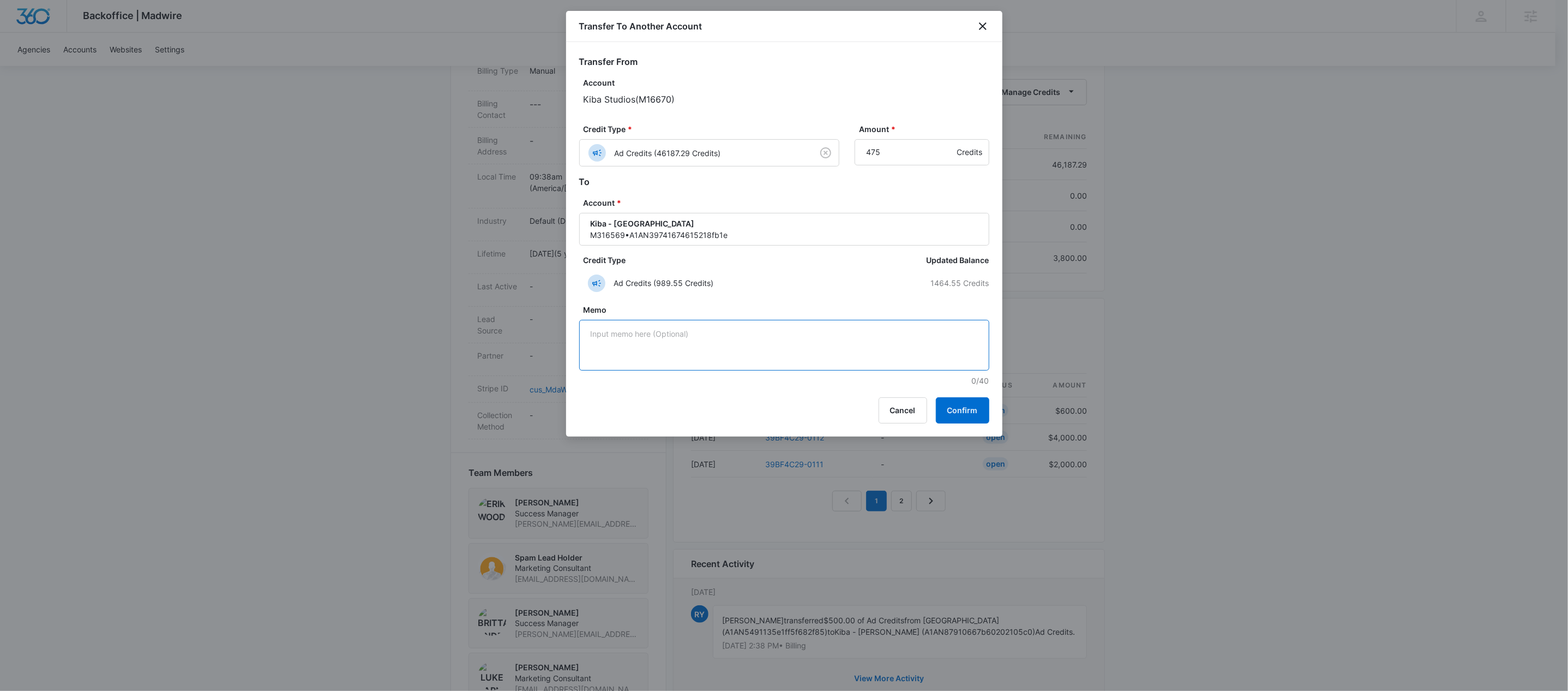
click at [780, 340] on textarea "Memo" at bounding box center [784, 345] width 410 height 51
paste textarea "39BF4C29-0110"
type textarea "39BF4C29-0110"
click at [973, 410] on button "Confirm" at bounding box center [962, 410] width 54 height 26
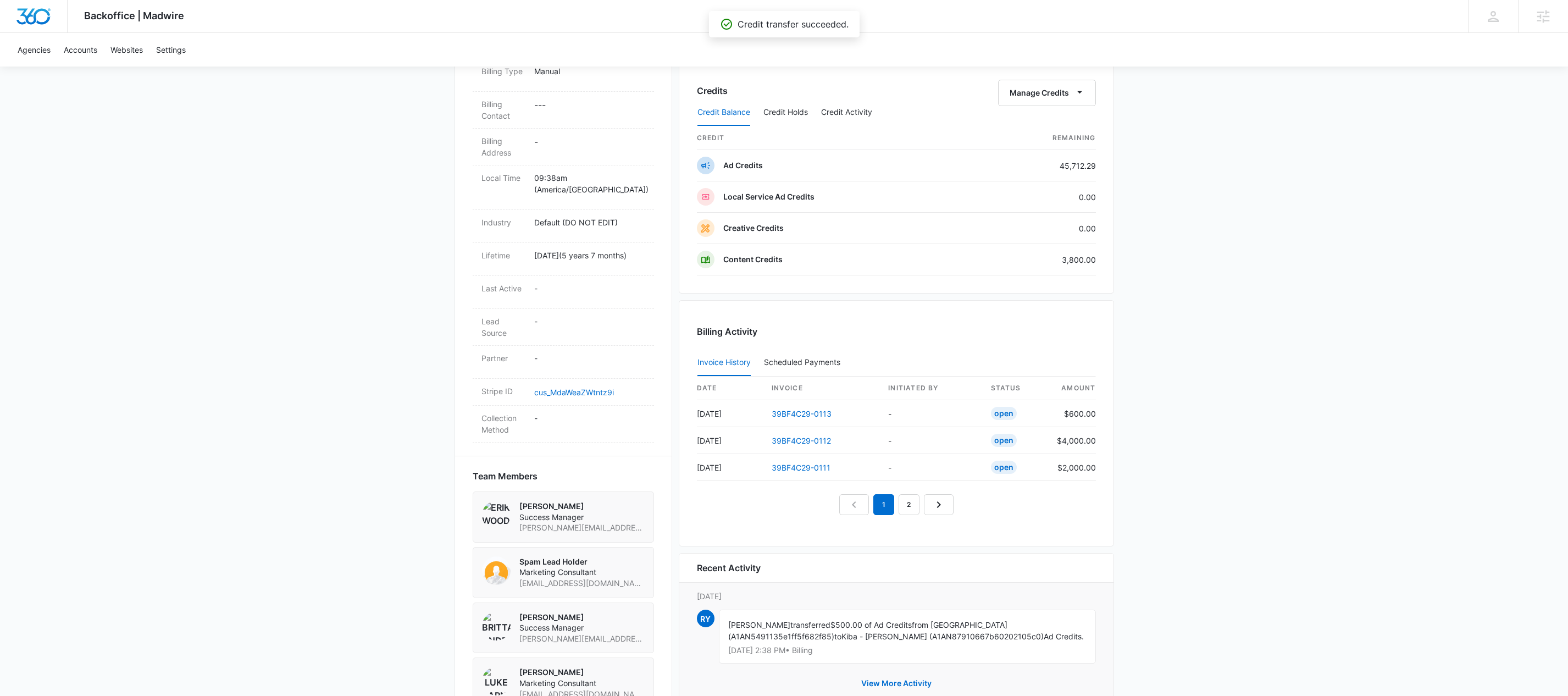
click at [1065, 71] on div "Credits Manage Credits Credit Balance Credit Holds Credit Activity credit Remai…" at bounding box center [896, 174] width 436 height 238
click at [1070, 92] on button "Manage Credits" at bounding box center [1047, 93] width 97 height 27
click at [1077, 177] on div "Transfer To Another Account" at bounding box center [1062, 179] width 103 height 8
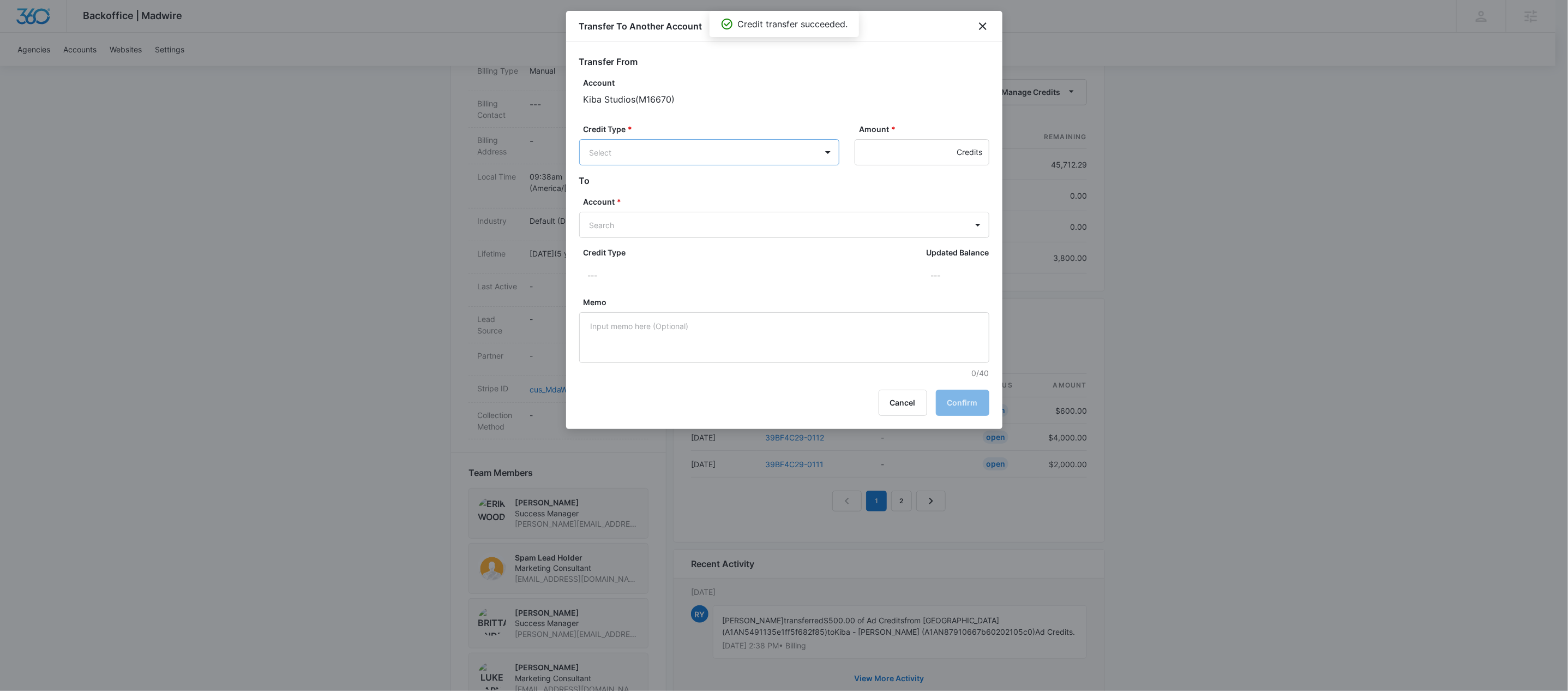
click at [722, 156] on body "Backoffice | Madwire Apps Settings KW Kait Weagraff [EMAIL_ADDRESS][PERSON_NAME…" at bounding box center [784, 216] width 1568 height 1146
drag, startPoint x: 645, startPoint y: 194, endPoint x: 806, endPoint y: 178, distance: 161.8
click at [646, 194] on p "Ad Credits (45712.29 Credits)" at bounding box center [671, 194] width 107 height 11
click at [902, 156] on input "Amount *" at bounding box center [922, 152] width 135 height 26
type input "417"
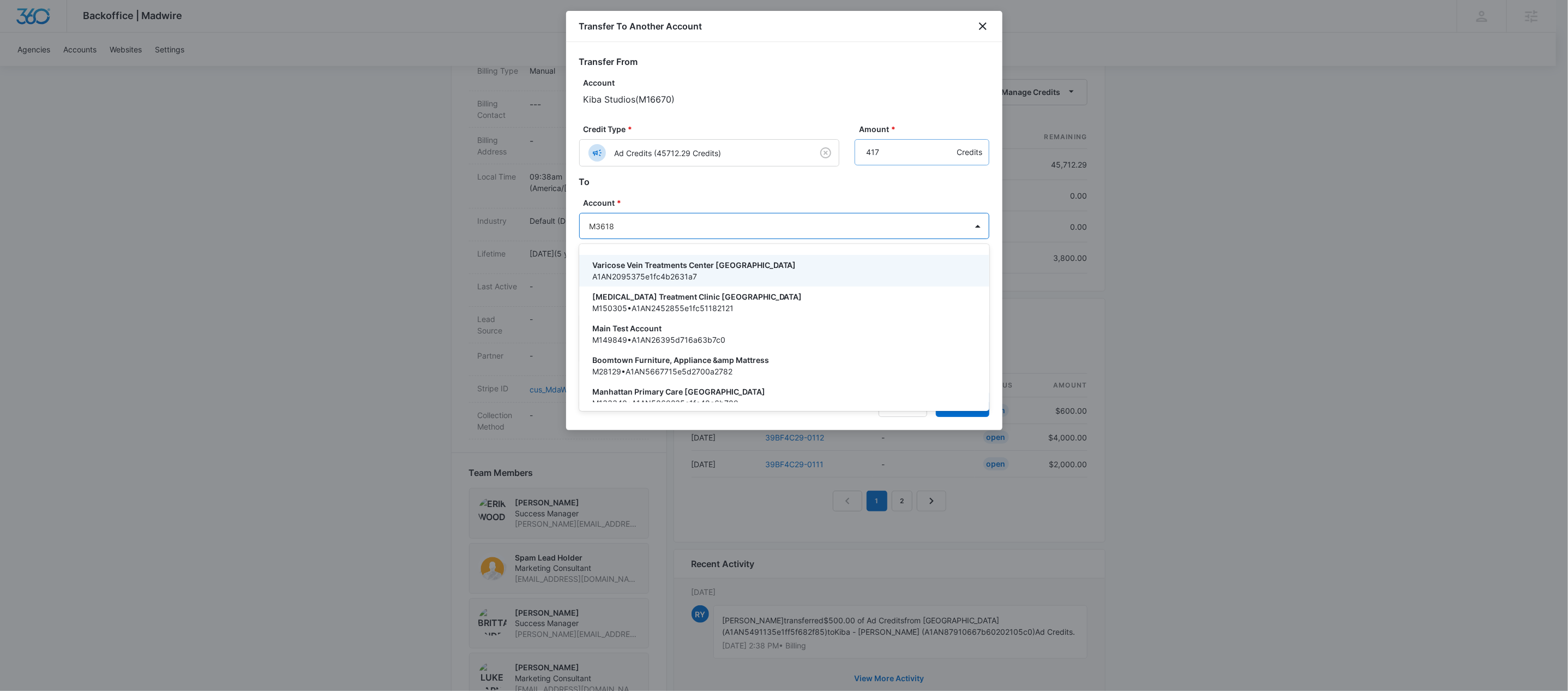
type input "M36184"
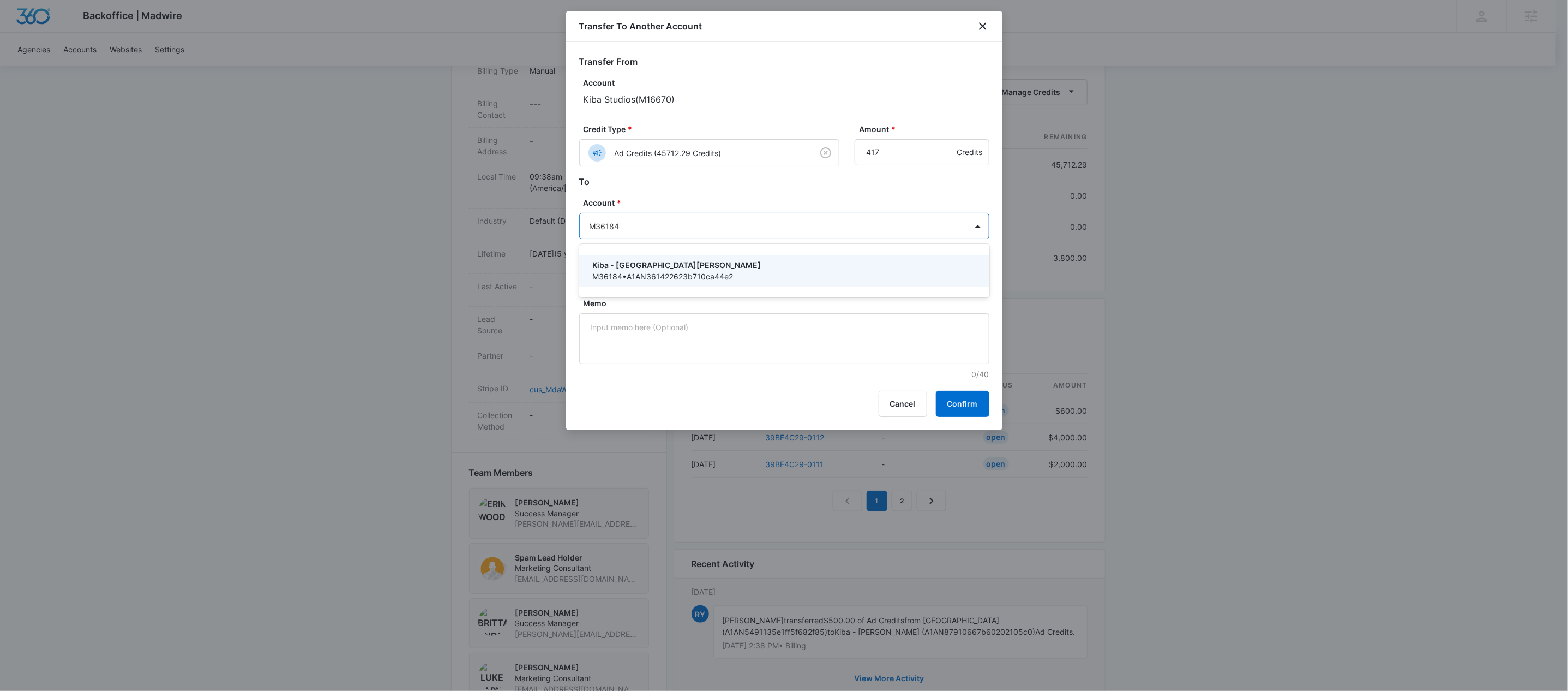
click at [710, 263] on p "Kiba - [GEOGRAPHIC_DATA][PERSON_NAME]" at bounding box center [783, 265] width 382 height 11
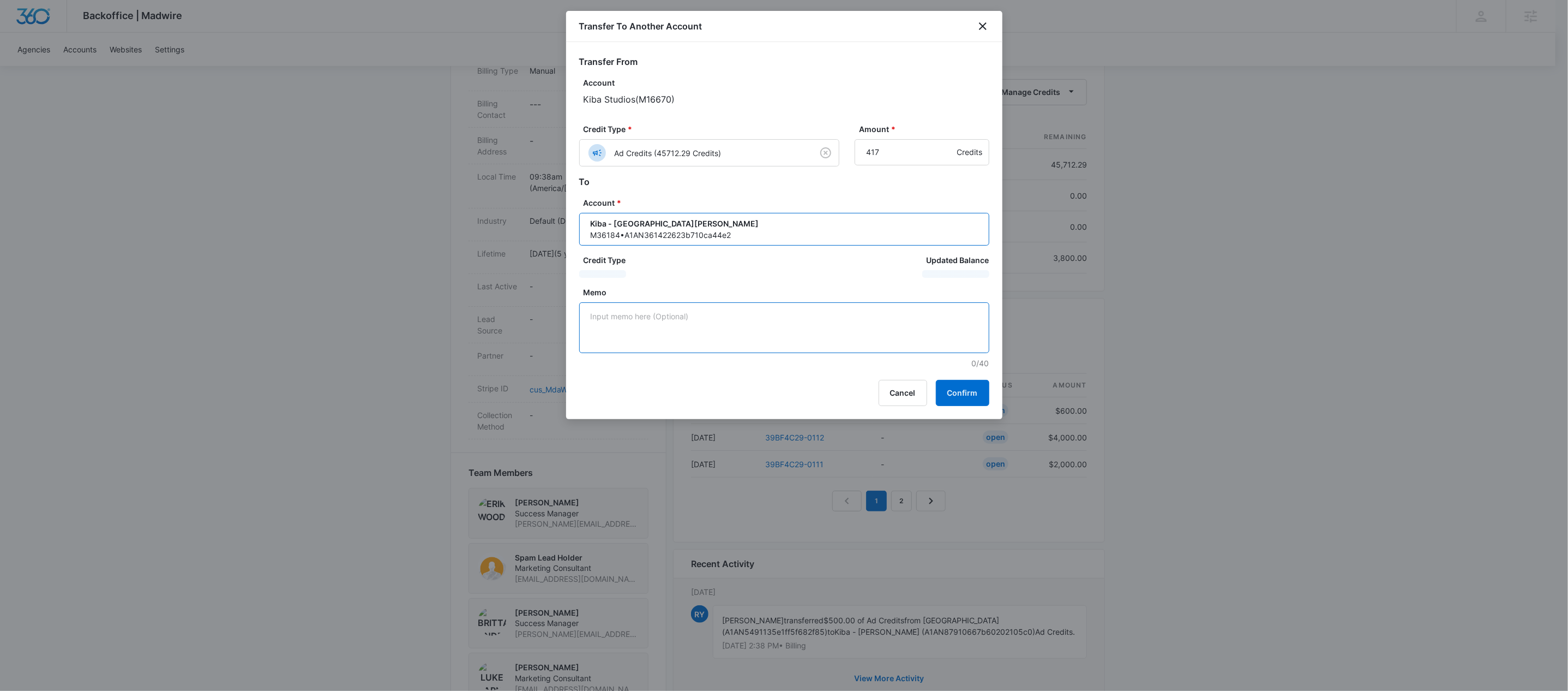
click at [718, 327] on textarea "Memo" at bounding box center [784, 327] width 410 height 51
paste textarea "39BF4C29-0110"
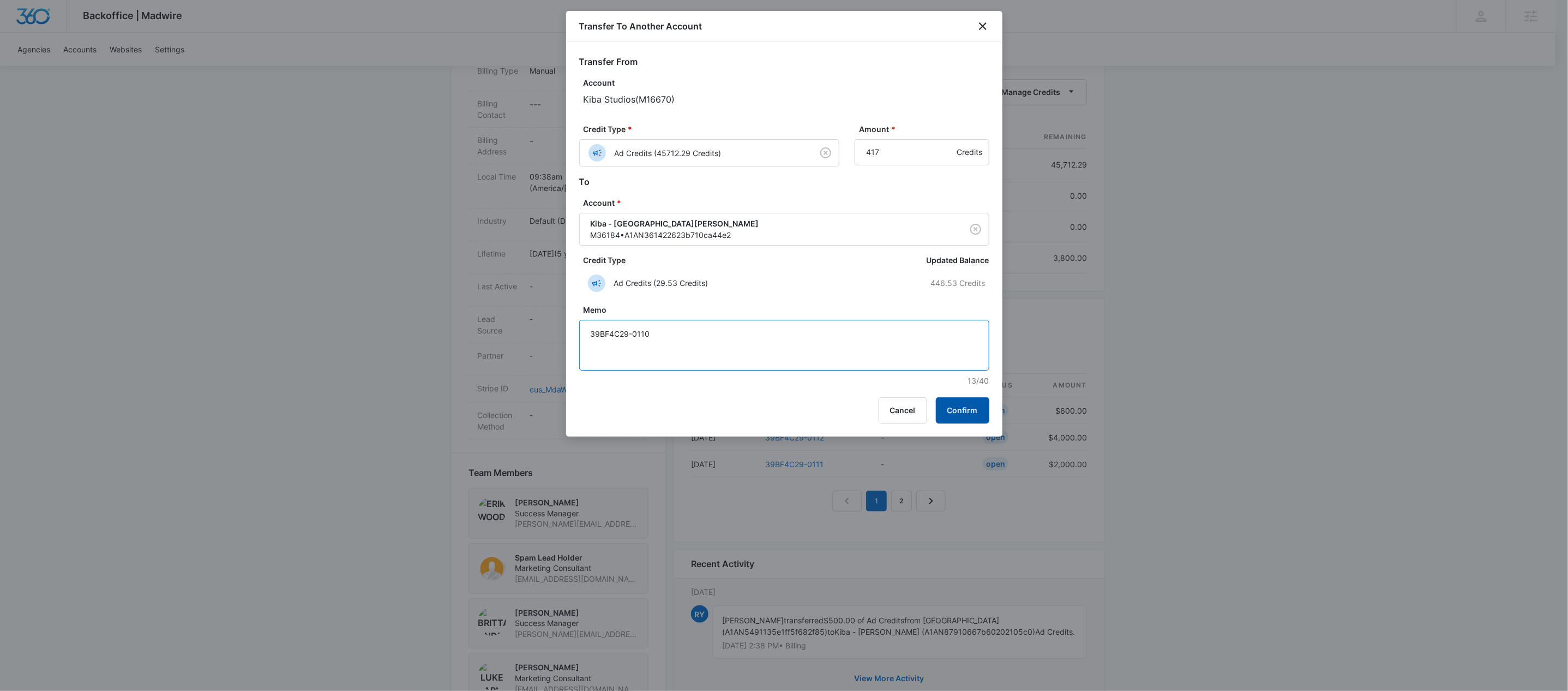
type textarea "39BF4C29-0110"
click at [963, 411] on button "Confirm" at bounding box center [962, 410] width 54 height 26
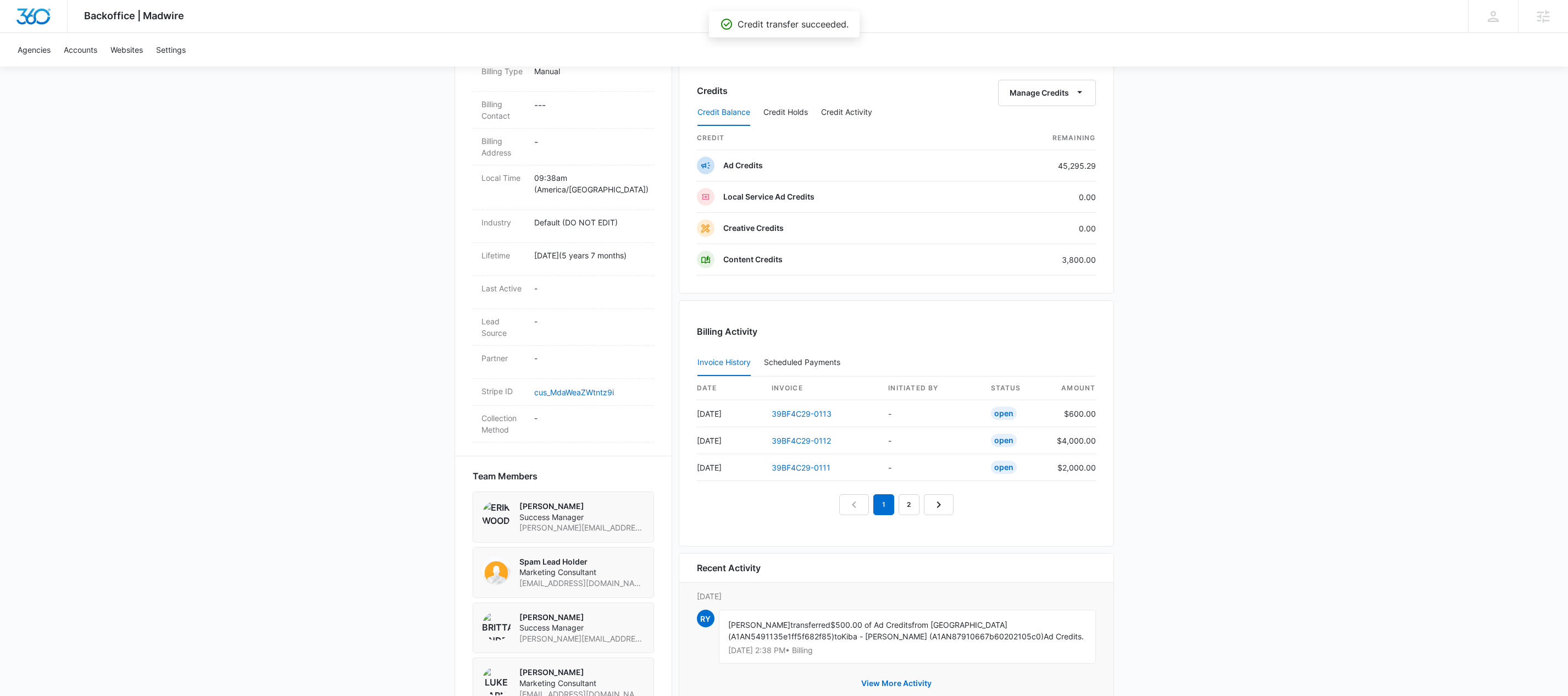
click at [1083, 103] on div "Credit Balance Credit Holds Credit Activity" at bounding box center [896, 113] width 399 height 27
click at [1078, 92] on icon "button" at bounding box center [1079, 91] width 11 height 11
click at [1087, 183] on div "Transfer To Another Account" at bounding box center [1062, 179] width 103 height 8
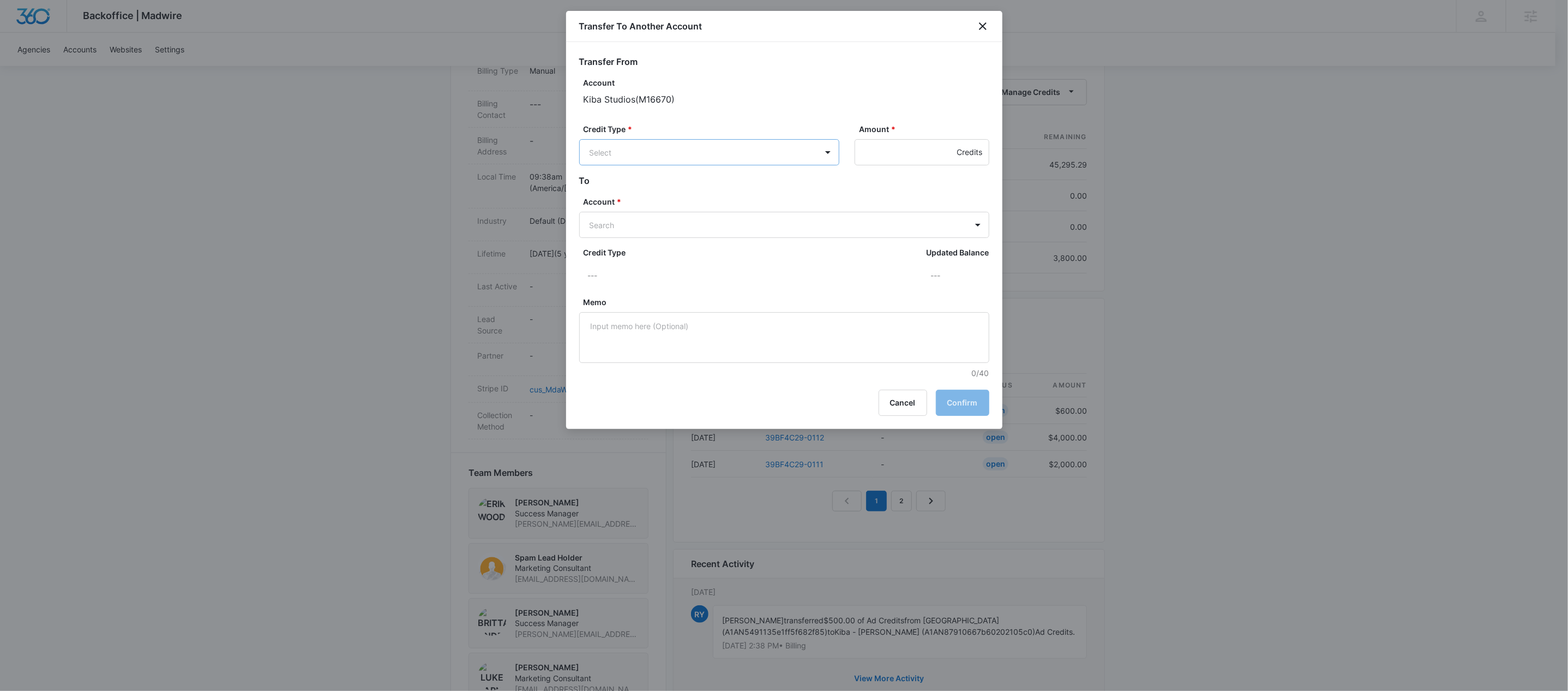
click at [700, 161] on body "Backoffice | Madwire Apps Settings KW Kait Weagraff [EMAIL_ADDRESS][PERSON_NAME…" at bounding box center [784, 216] width 1568 height 1146
drag, startPoint x: 665, startPoint y: 191, endPoint x: 678, endPoint y: 187, distance: 13.6
click at [665, 191] on p "Ad Credits (45295.29 Credits)" at bounding box center [673, 194] width 109 height 11
drag, startPoint x: 890, startPoint y: 158, endPoint x: 1007, endPoint y: 176, distance: 118.4
click at [890, 158] on input "Amount *" at bounding box center [922, 152] width 135 height 26
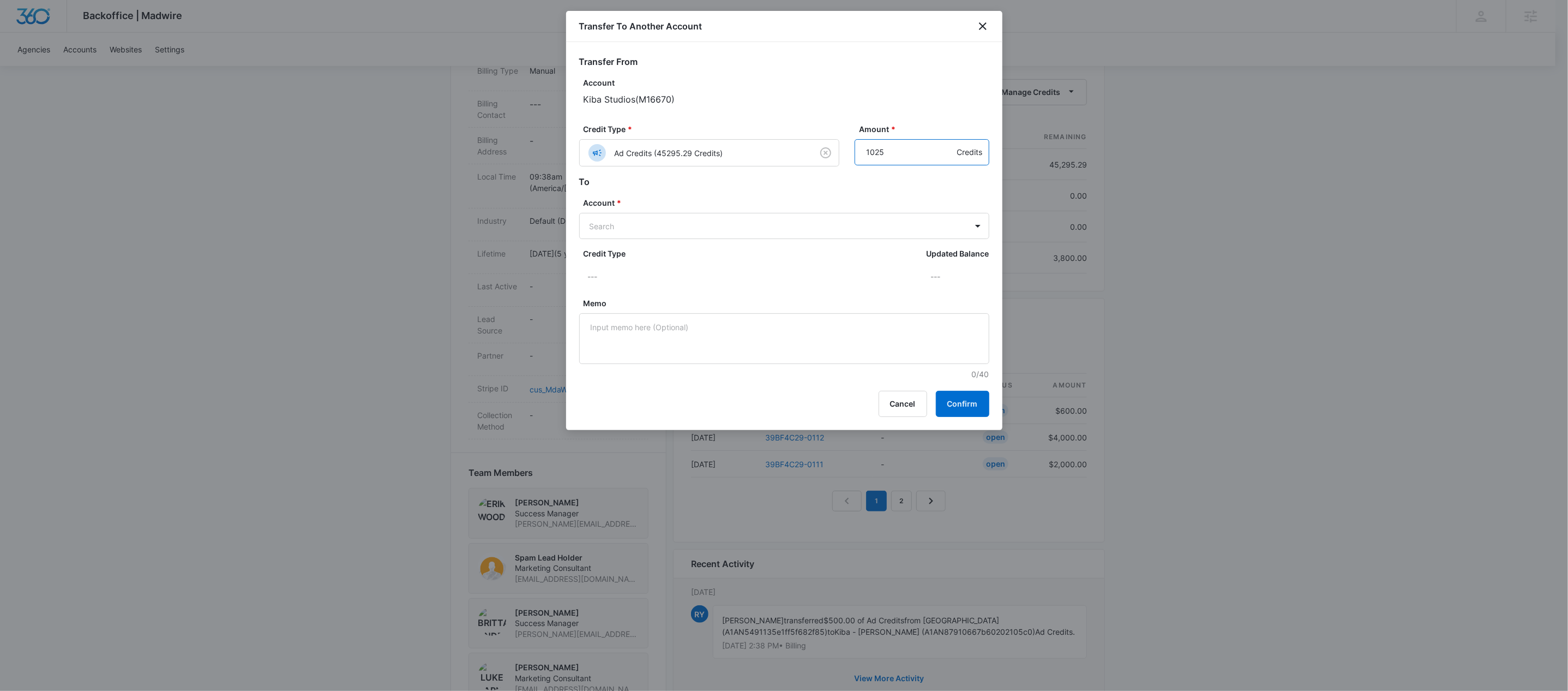
type input "1025"
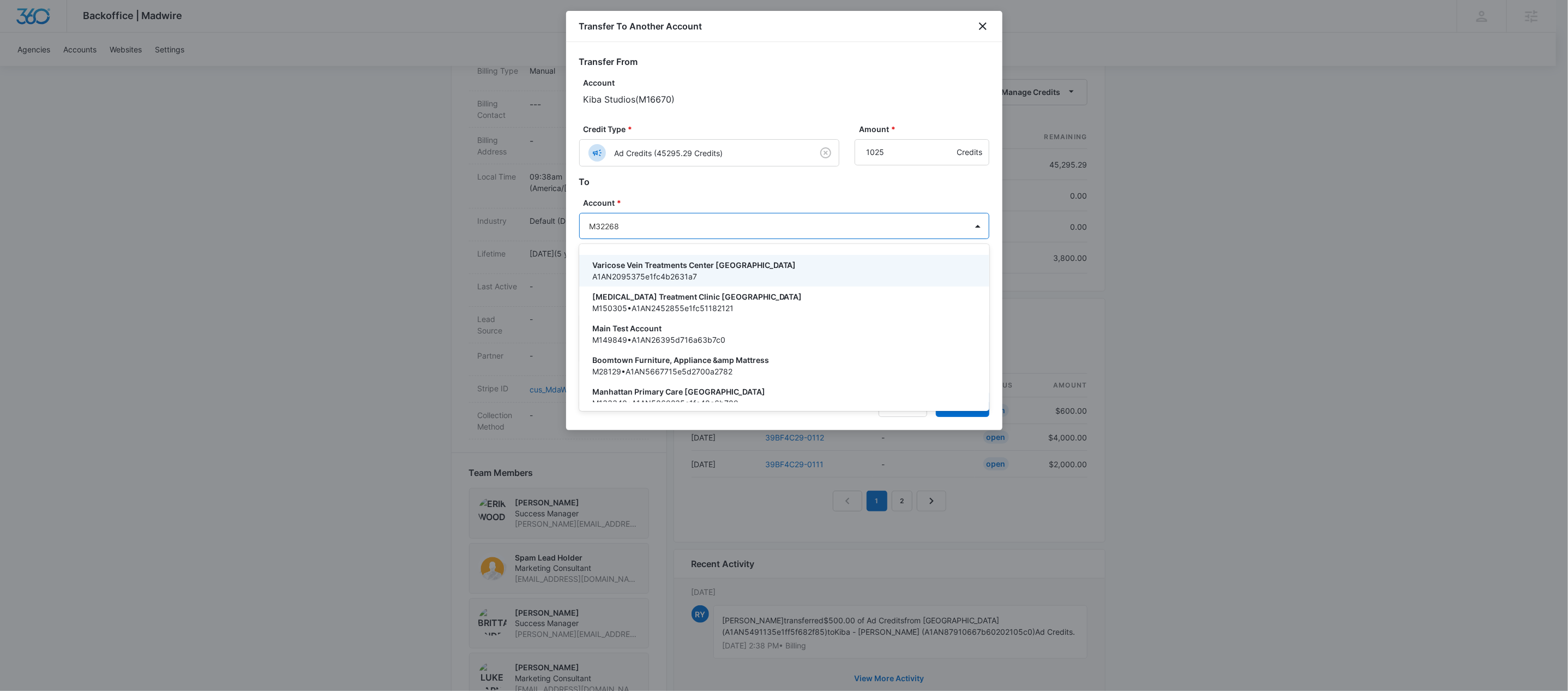
type input "M322685"
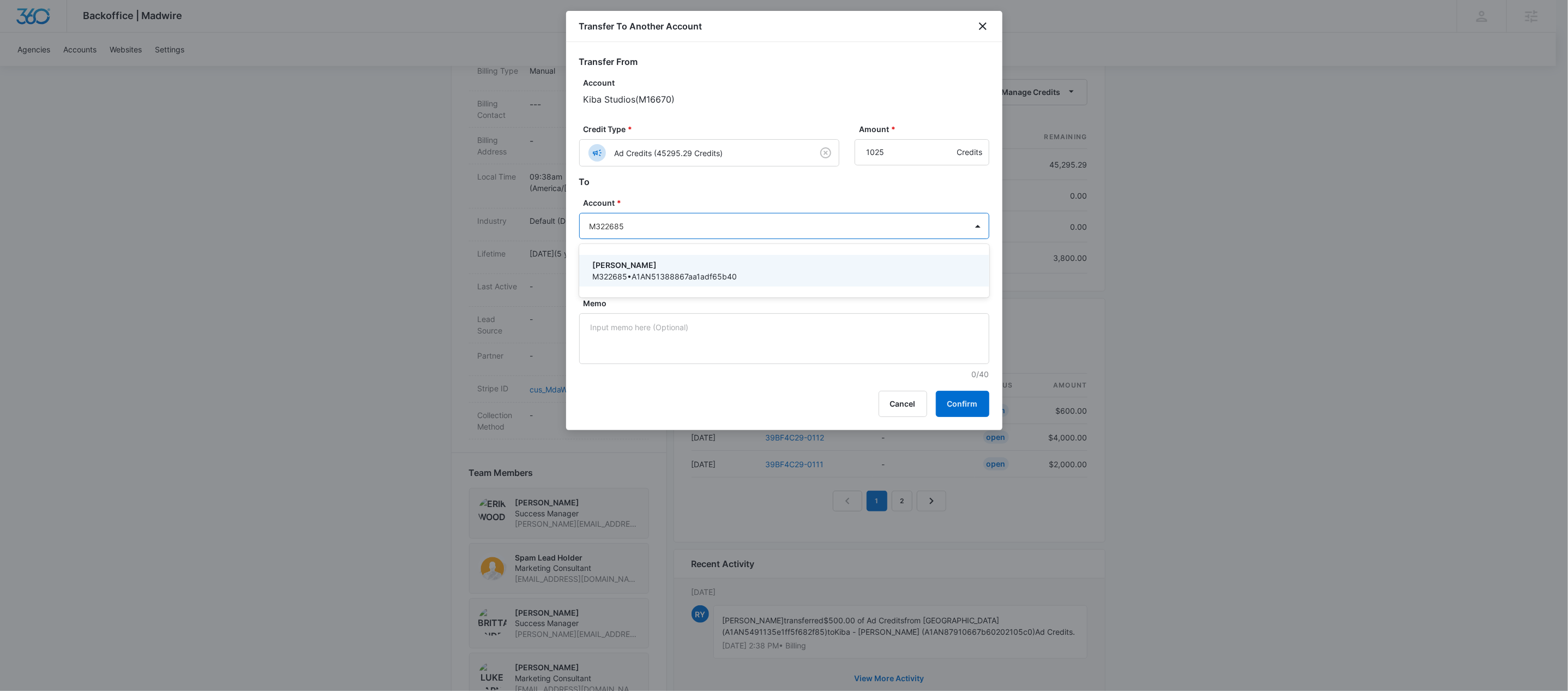
click at [705, 271] on p "M322685 • A1AN51388867aa1adf65b40" at bounding box center [783, 276] width 382 height 11
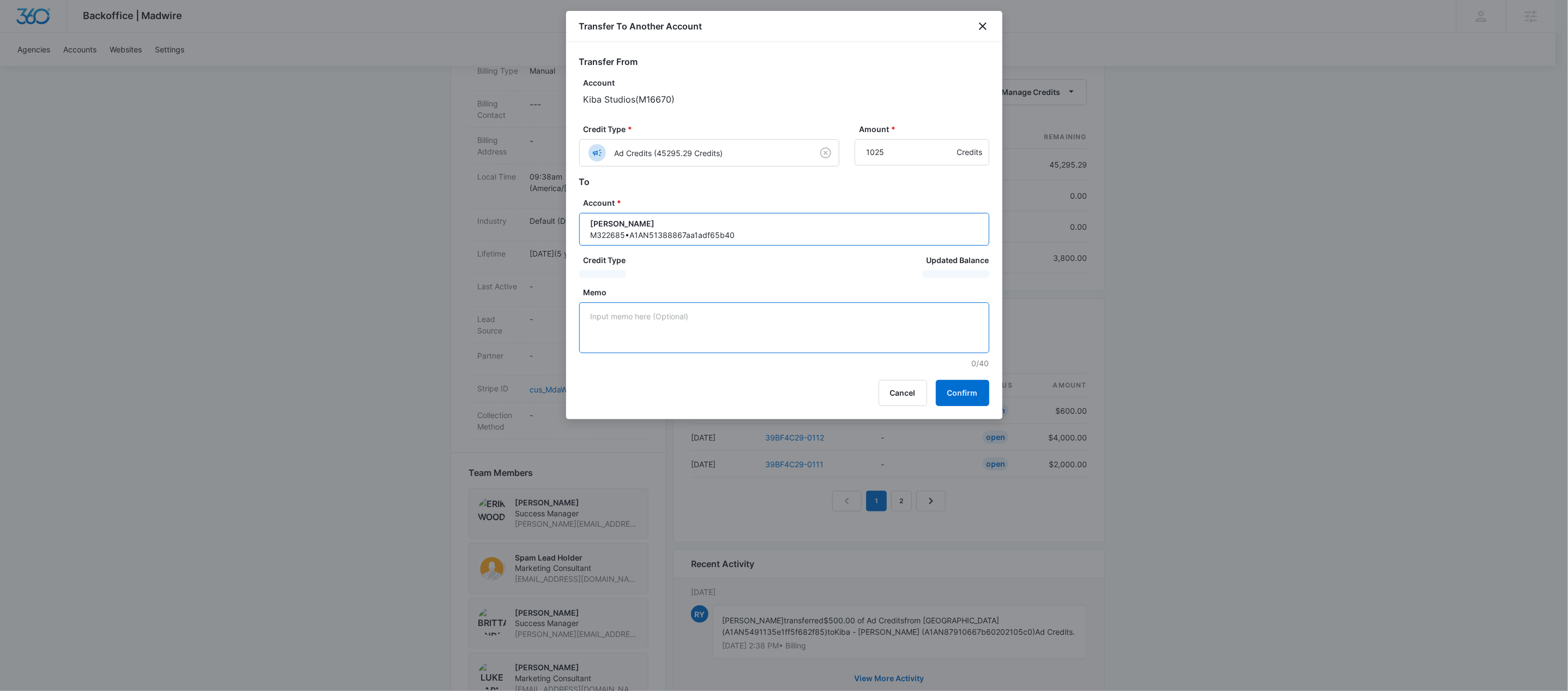
click at [705, 326] on textarea "Memo" at bounding box center [784, 327] width 410 height 51
paste textarea "39BF4C29-0110"
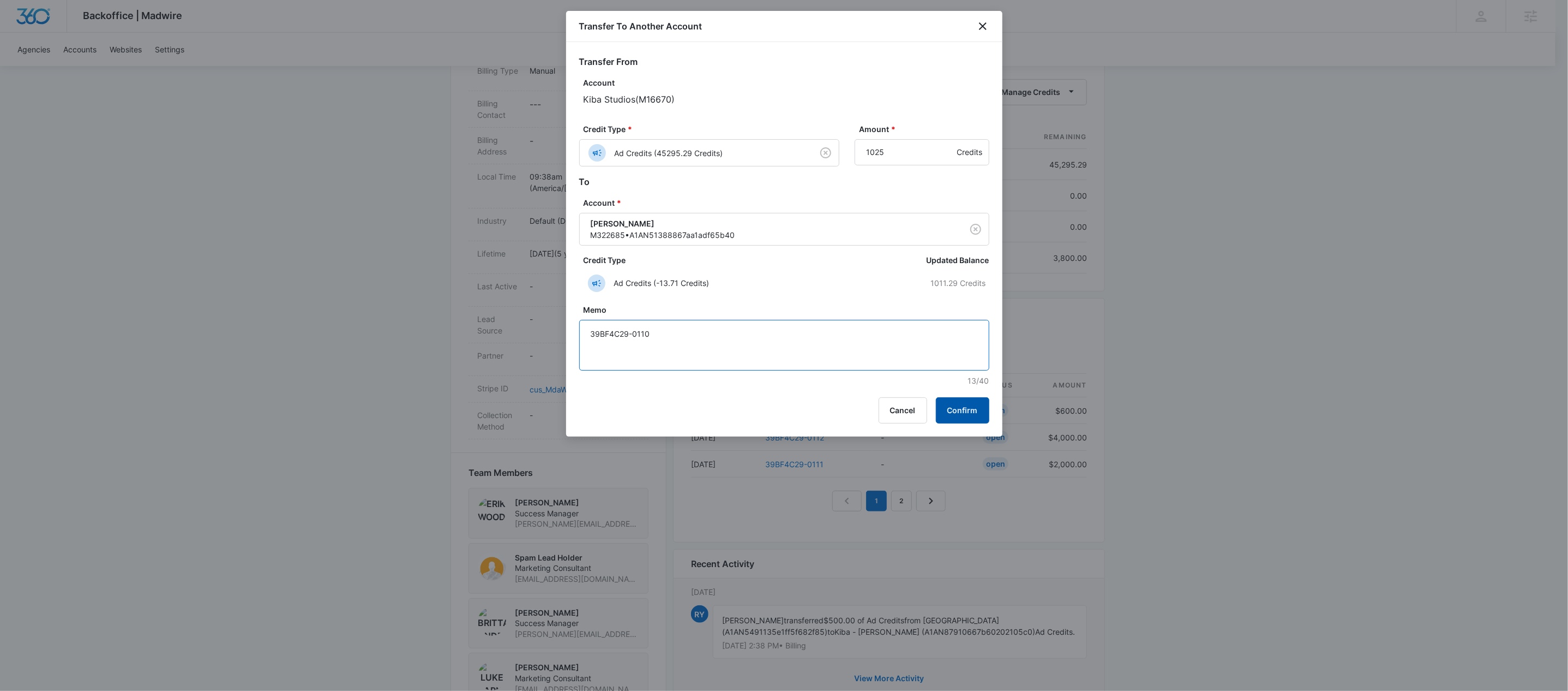
type textarea "39BF4C29-0110"
click at [970, 405] on button "Confirm" at bounding box center [962, 410] width 54 height 26
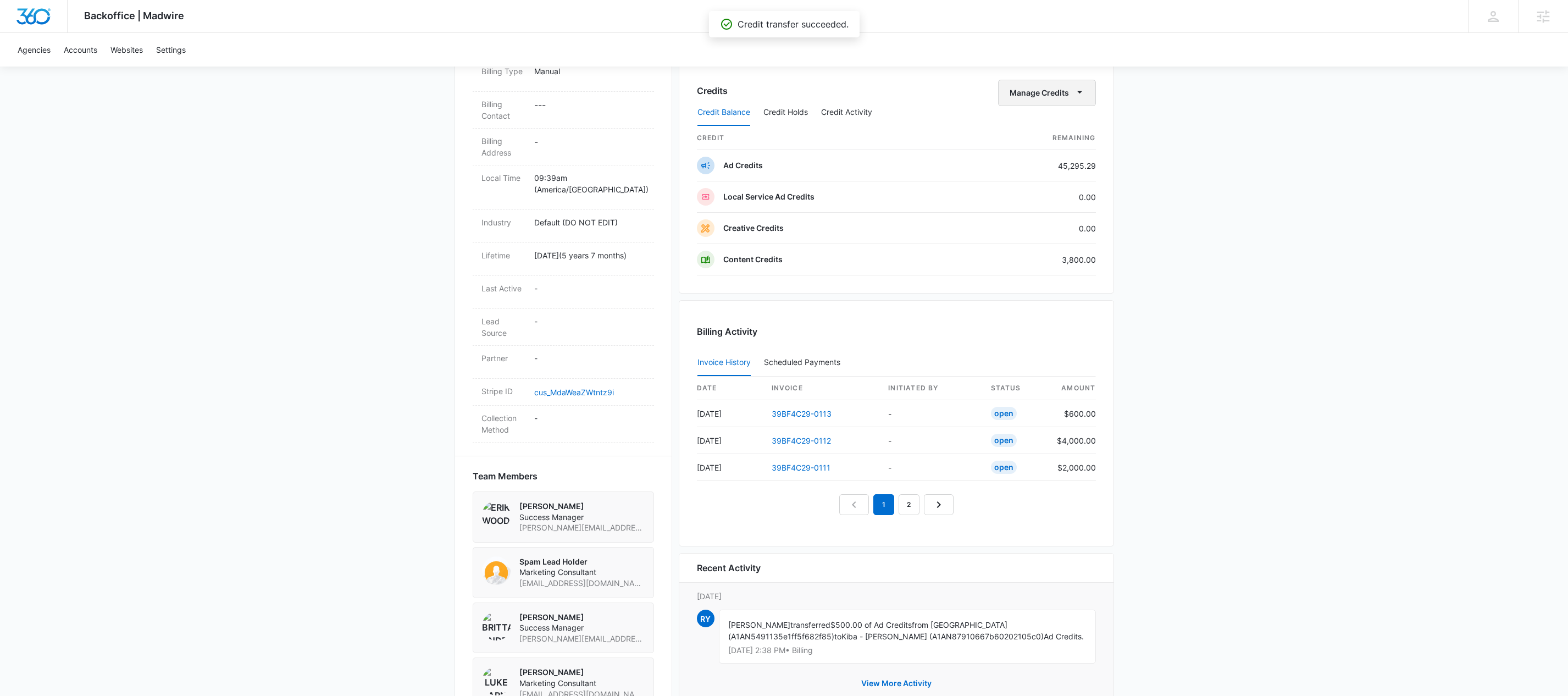
click at [1084, 91] on icon "button" at bounding box center [1079, 91] width 11 height 11
click at [1063, 176] on div "Transfer To Another Account" at bounding box center [1062, 179] width 103 height 8
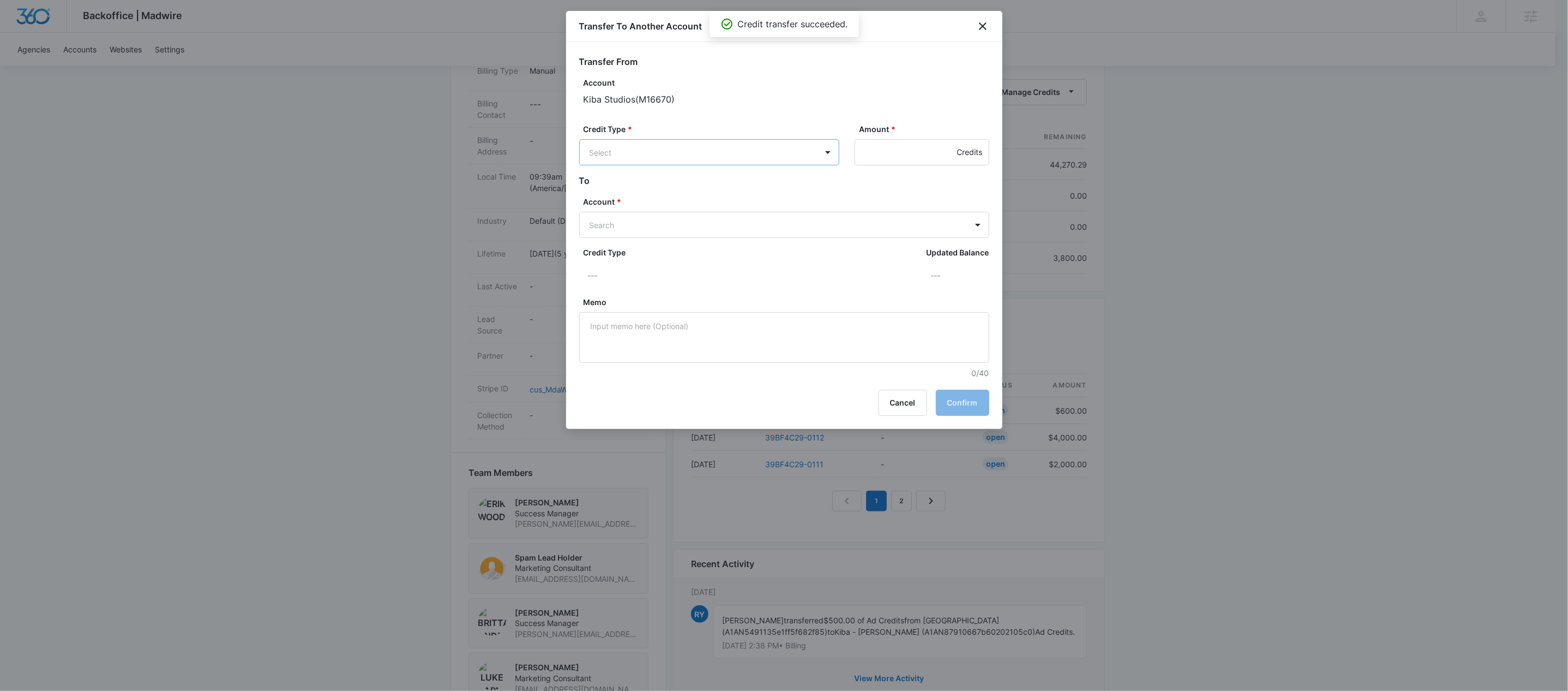
click at [737, 153] on body "Backoffice | Madwire Apps Settings KW Kait Weagraff [EMAIL_ADDRESS][PERSON_NAME…" at bounding box center [784, 216] width 1568 height 1146
click at [649, 191] on p "Ad Credits (44270.29 Credits)" at bounding box center [672, 194] width 108 height 11
click at [877, 150] on input "Amount *" at bounding box center [922, 152] width 135 height 26
type input "1525"
type input "M321836"
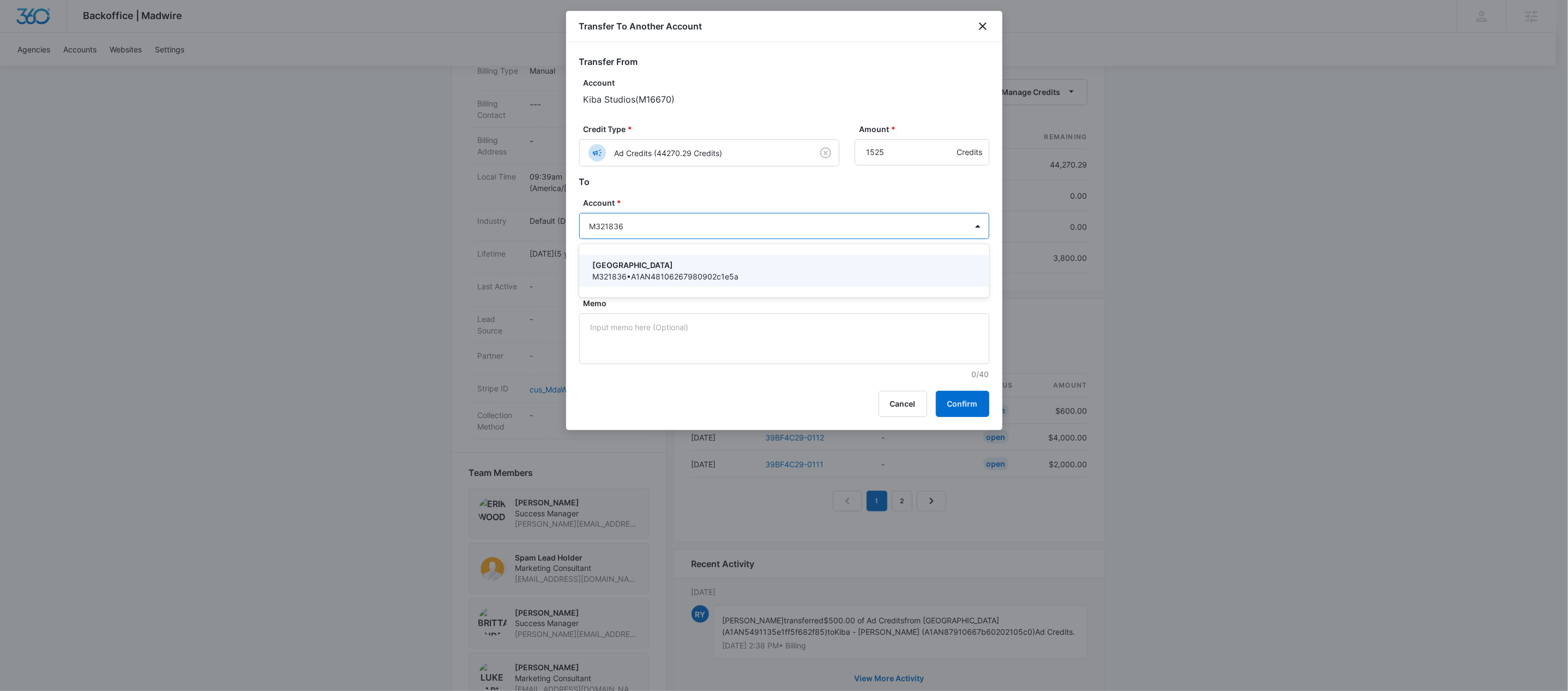
click at [632, 269] on p "[GEOGRAPHIC_DATA]" at bounding box center [783, 265] width 382 height 11
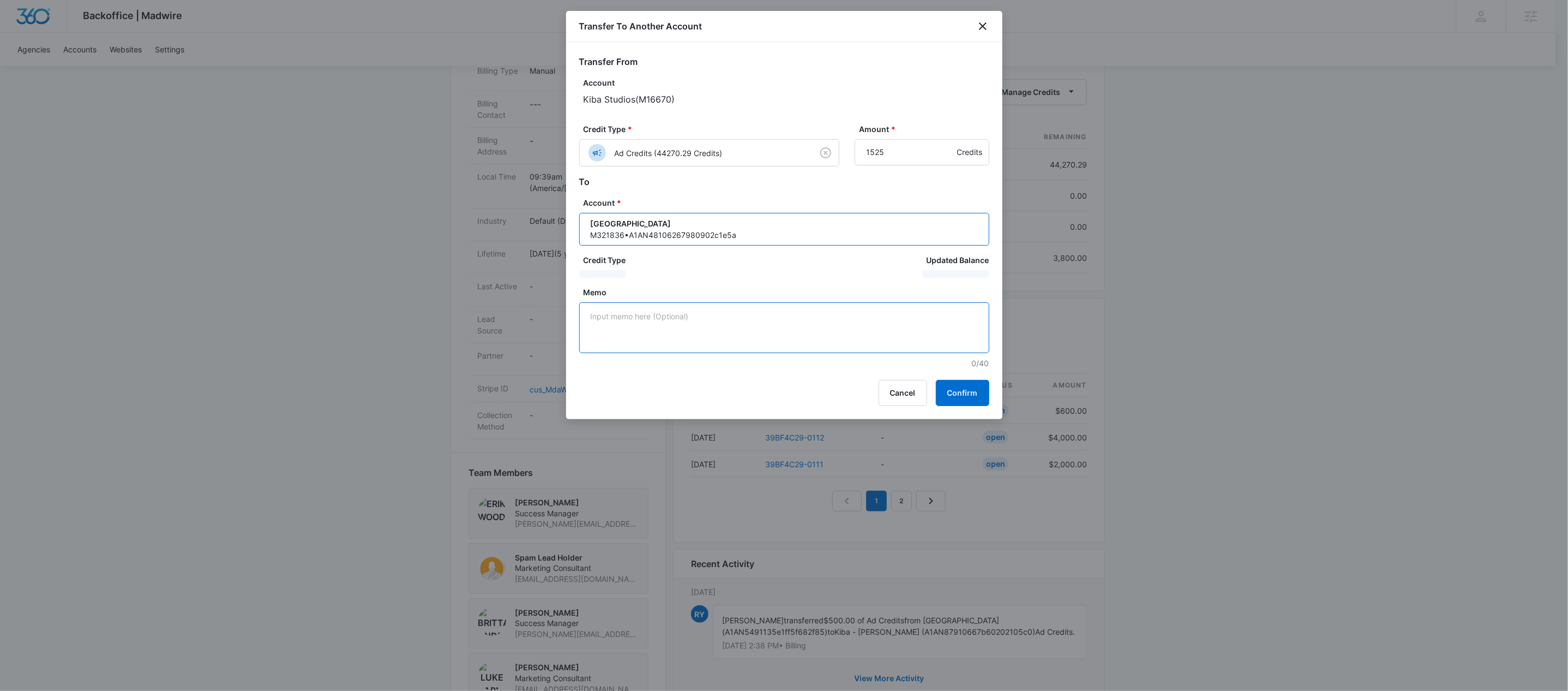
click at [649, 338] on textarea "Memo" at bounding box center [784, 327] width 410 height 51
paste textarea "39BF4C29-0110"
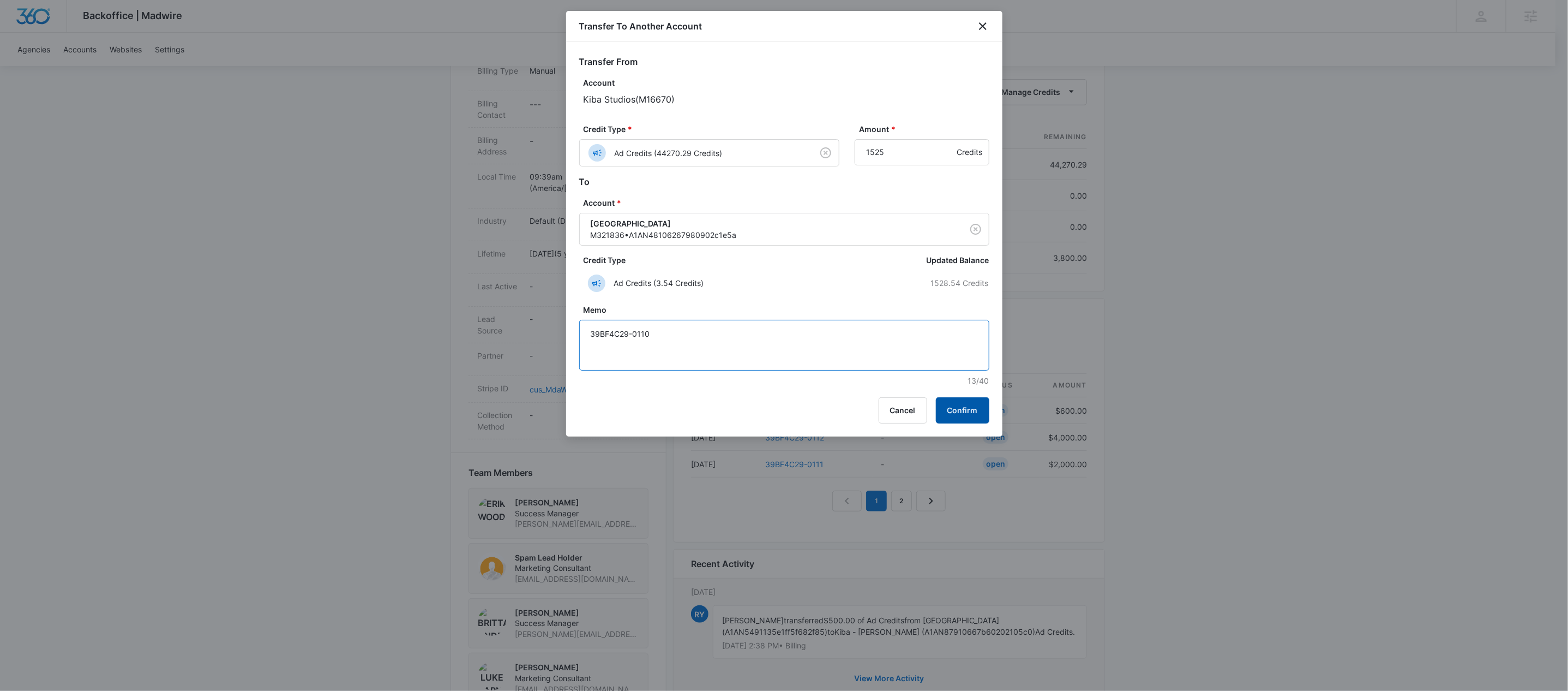
type textarea "39BF4C29-0110"
click at [974, 414] on button "Confirm" at bounding box center [962, 410] width 54 height 26
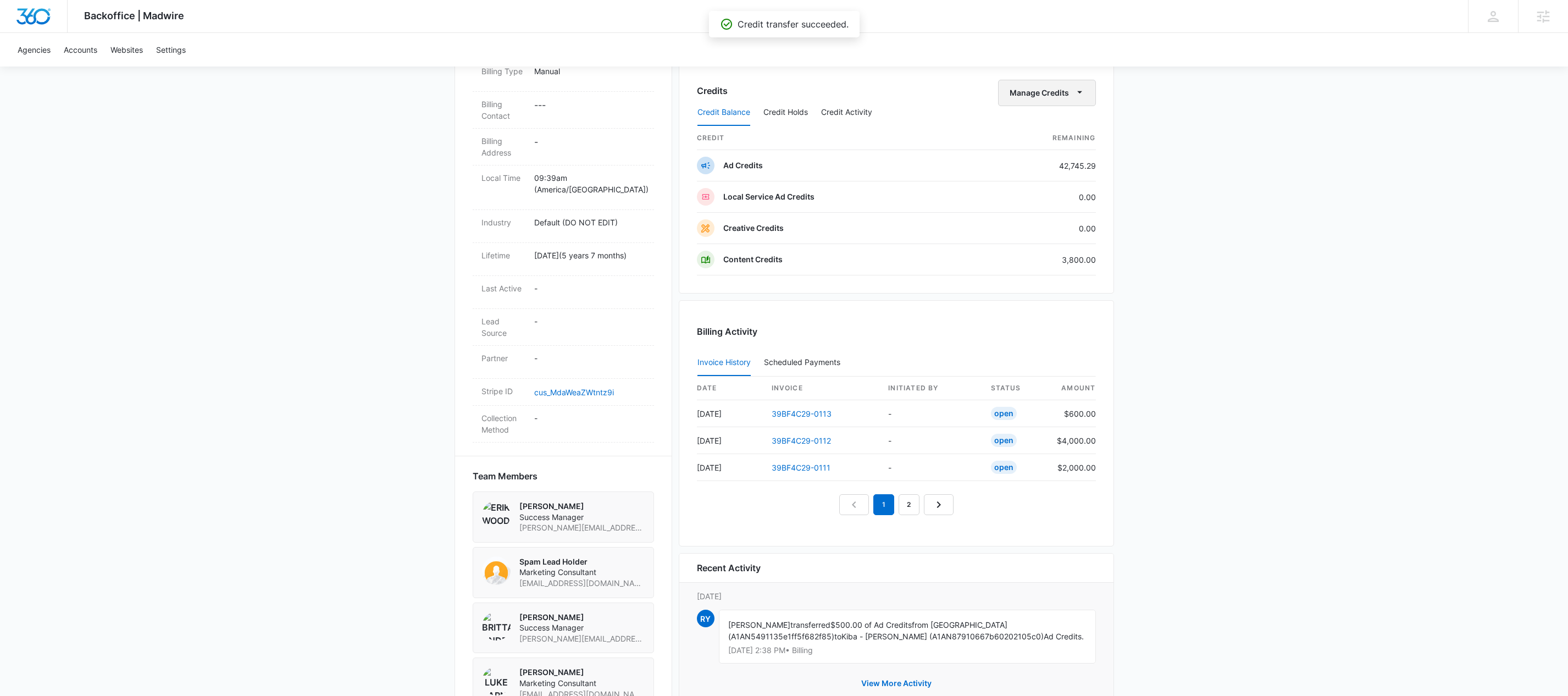
click at [1081, 93] on icon "button" at bounding box center [1079, 92] width 5 height 2
click at [1075, 177] on div "Transfer To Another Account" at bounding box center [1062, 179] width 103 height 8
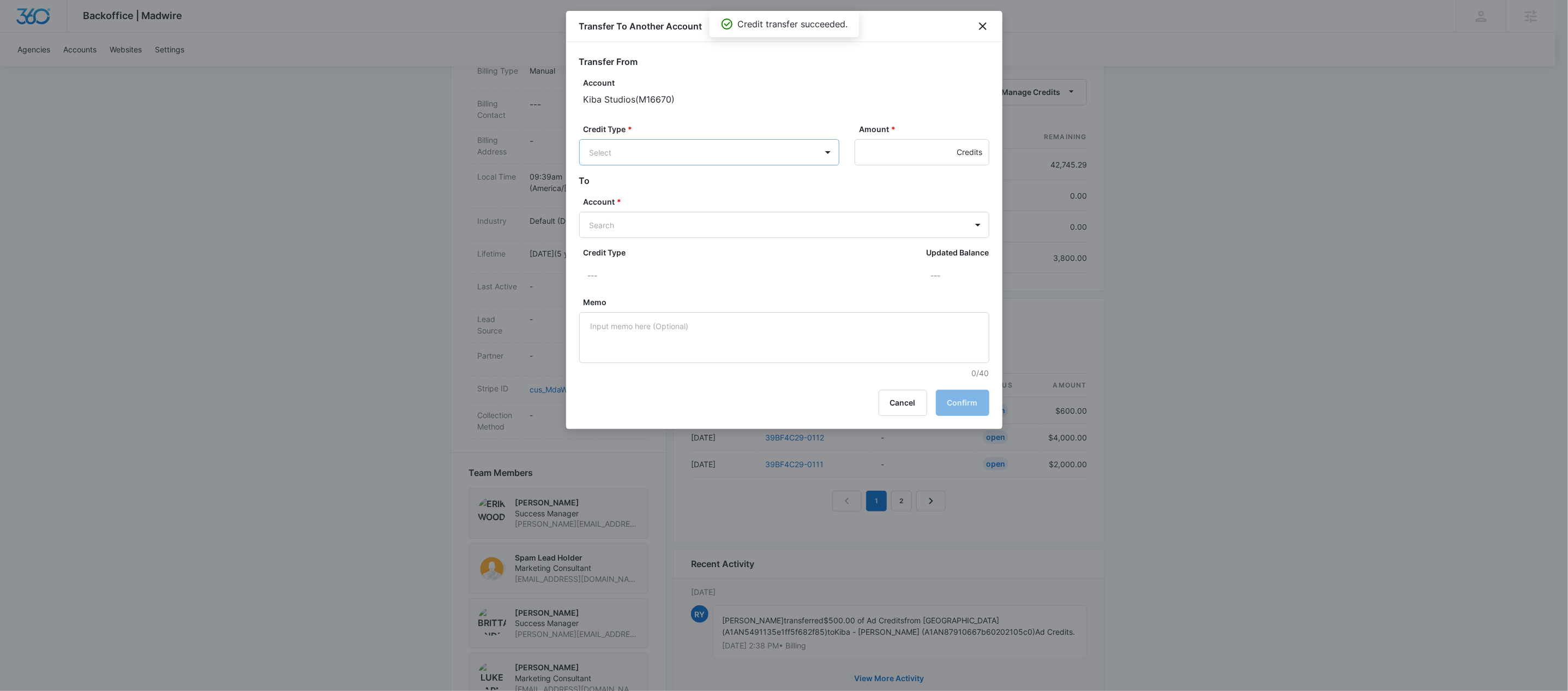
click at [769, 152] on body "Backoffice | Madwire Apps Settings KW Kait Weagraff [EMAIL_ADDRESS][PERSON_NAME…" at bounding box center [784, 216] width 1568 height 1146
drag, startPoint x: 688, startPoint y: 194, endPoint x: 938, endPoint y: 172, distance: 251.0
click at [692, 191] on p "Ad Credits (42745.29 Credits)" at bounding box center [672, 194] width 107 height 11
drag, startPoint x: 871, startPoint y: 150, endPoint x: 895, endPoint y: 153, distance: 24.2
click at [872, 151] on input "Amount *" at bounding box center [922, 152] width 135 height 26
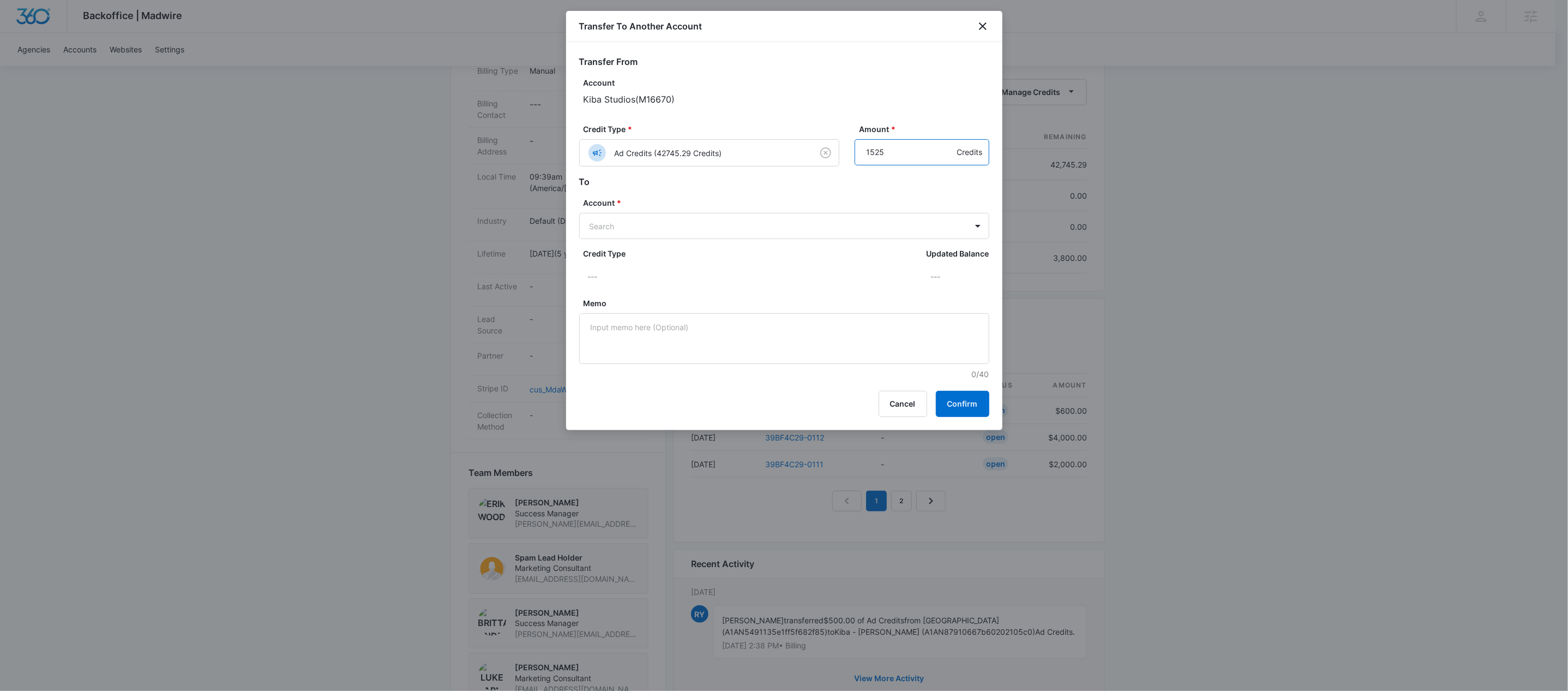
type input "1525"
type input "M326486"
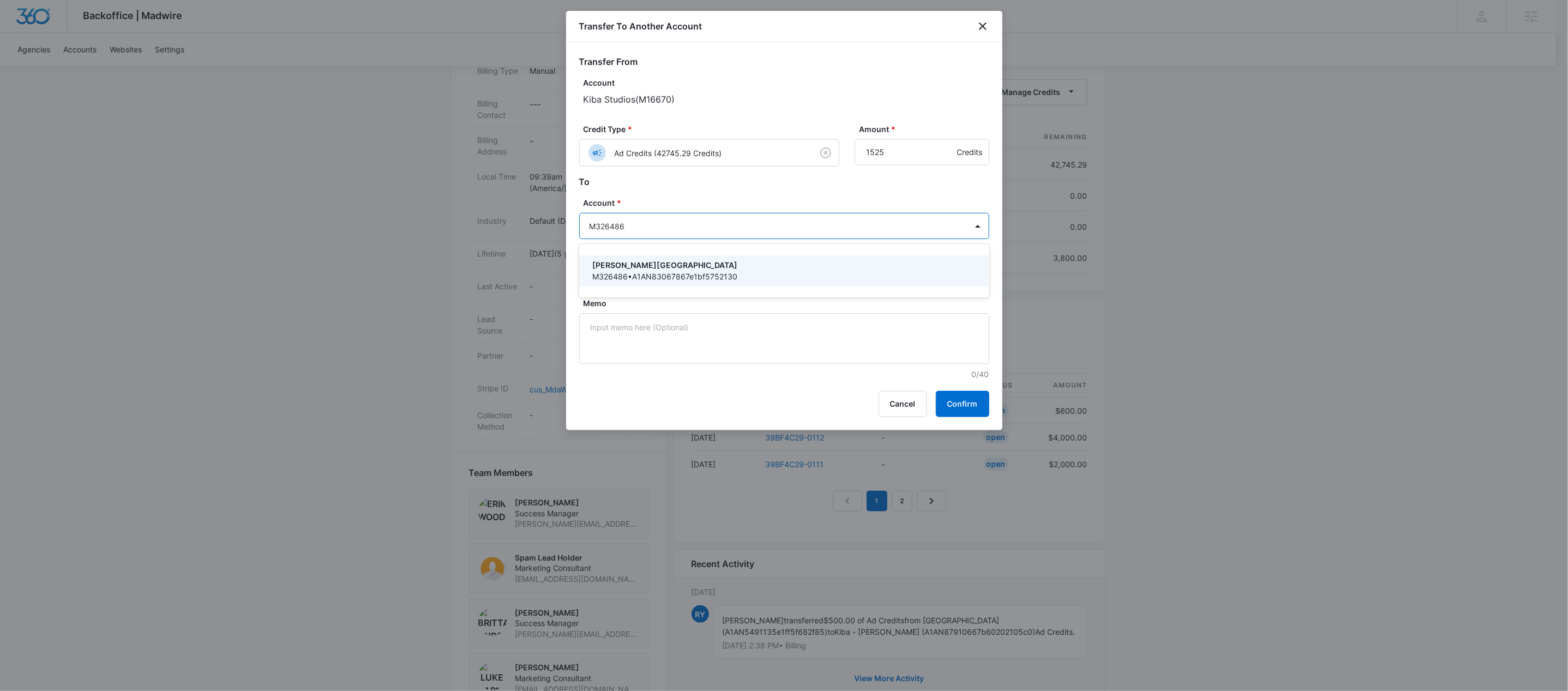
click at [636, 269] on p "[PERSON_NAME][GEOGRAPHIC_DATA]" at bounding box center [783, 265] width 382 height 11
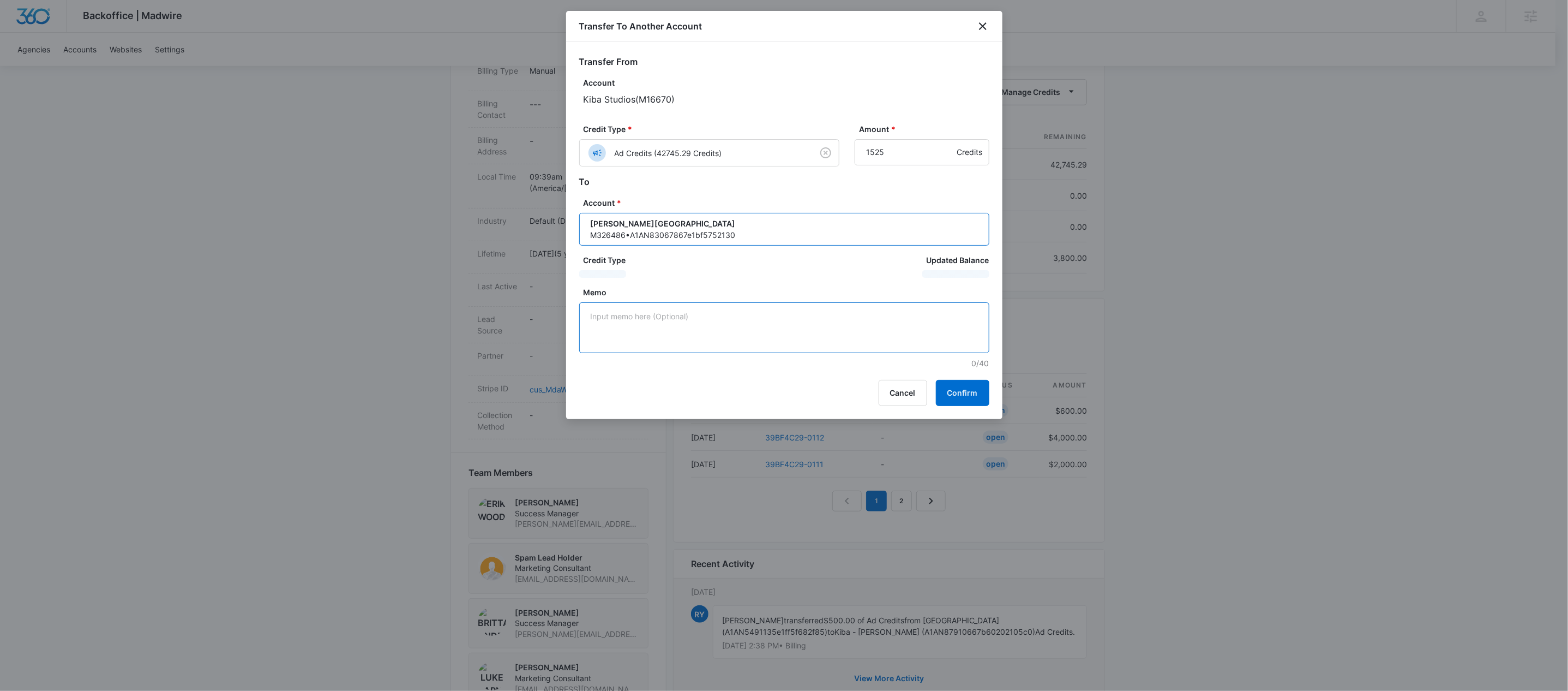
click at [658, 336] on textarea "Memo" at bounding box center [784, 327] width 410 height 51
paste textarea "39BF4C29-0110"
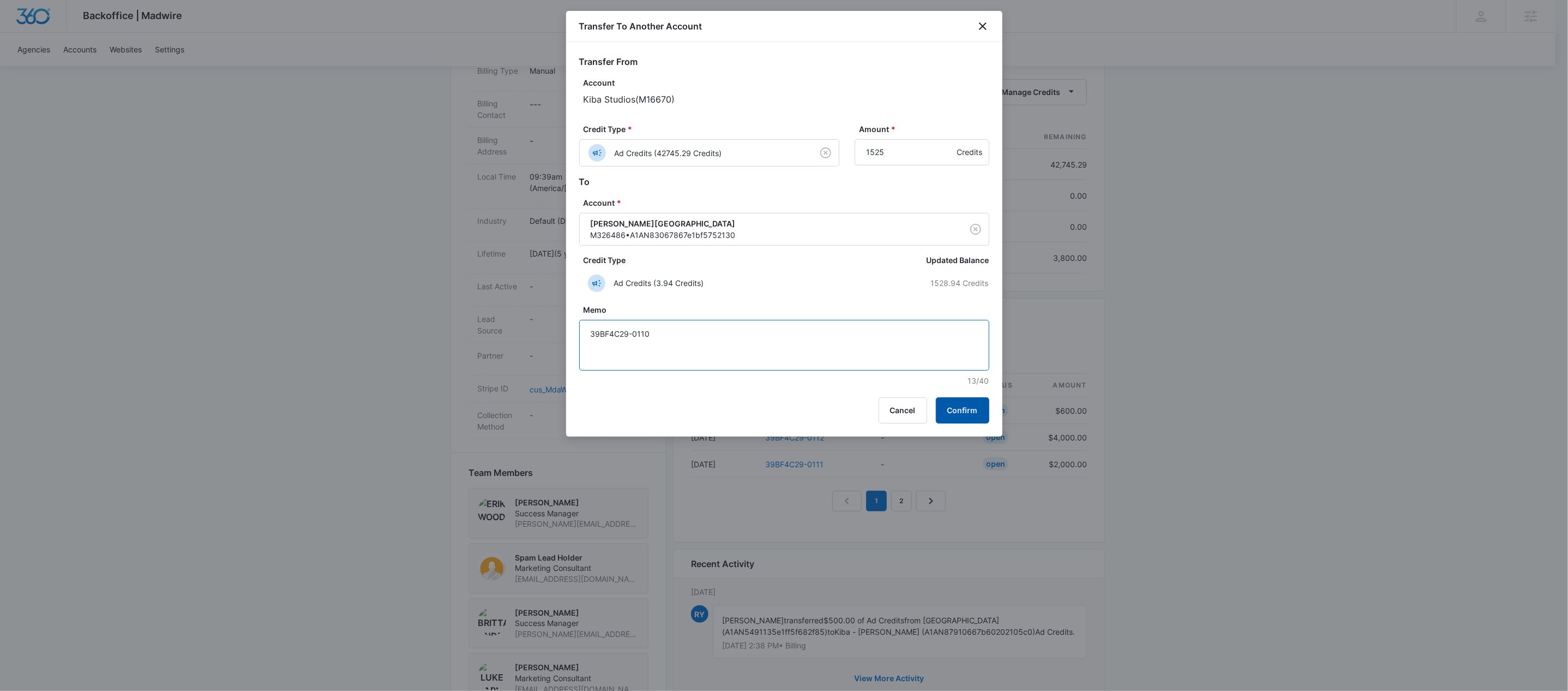
type textarea "39BF4C29-0110"
click at [959, 413] on button "Confirm" at bounding box center [962, 410] width 54 height 26
